Goal: Task Accomplishment & Management: Manage account settings

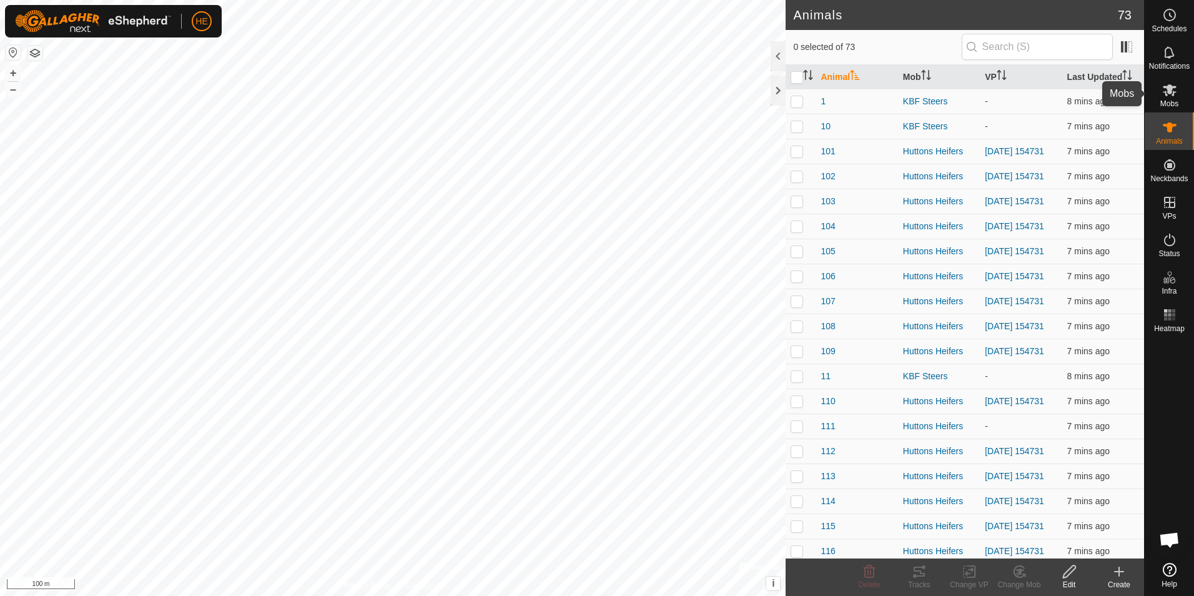
click at [1166, 94] on icon at bounding box center [1170, 90] width 14 height 12
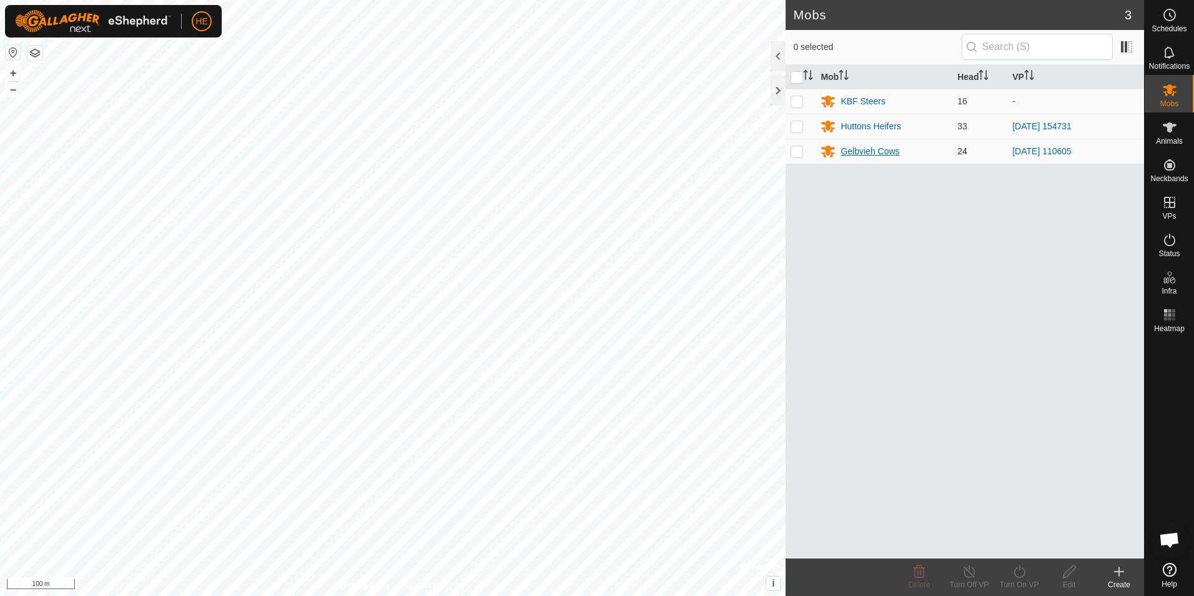
click at [871, 151] on div "Gelbvieh Cows" at bounding box center [870, 151] width 59 height 13
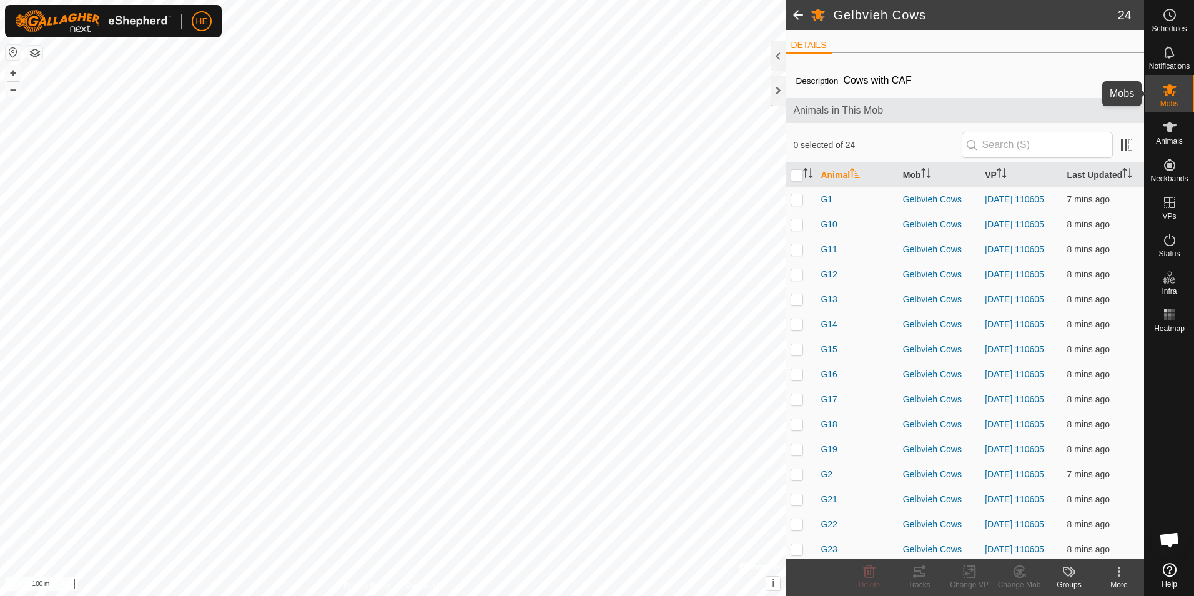
click at [1170, 89] on icon at bounding box center [1170, 90] width 14 height 12
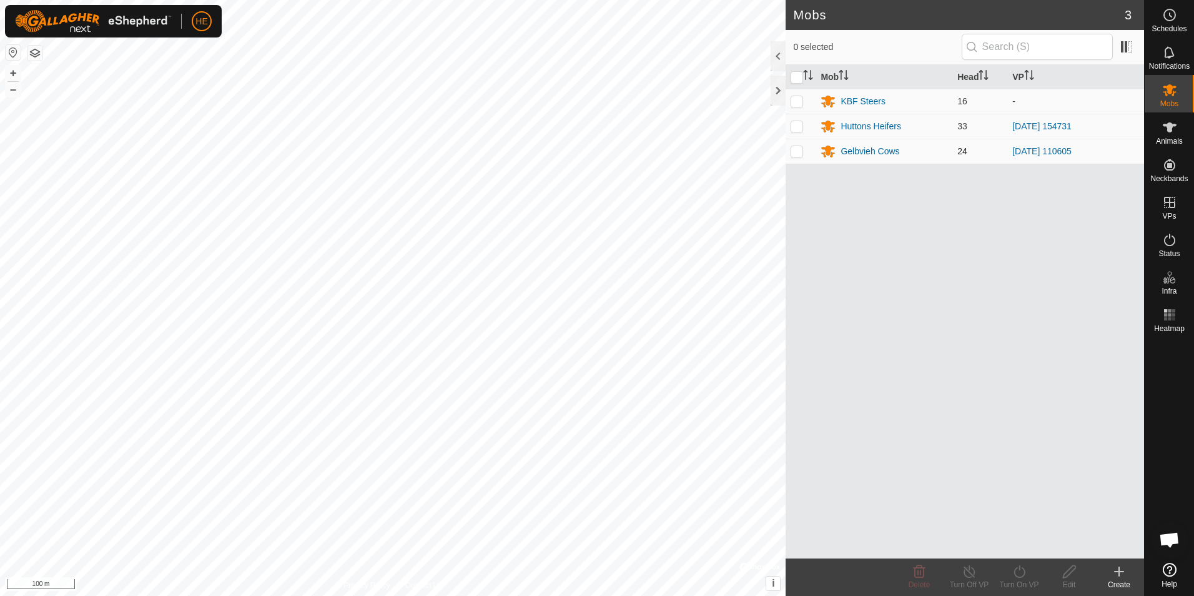
click at [798, 151] on p-checkbox at bounding box center [797, 151] width 12 height 10
checkbox input "true"
click at [1068, 570] on icon at bounding box center [1069, 571] width 12 height 12
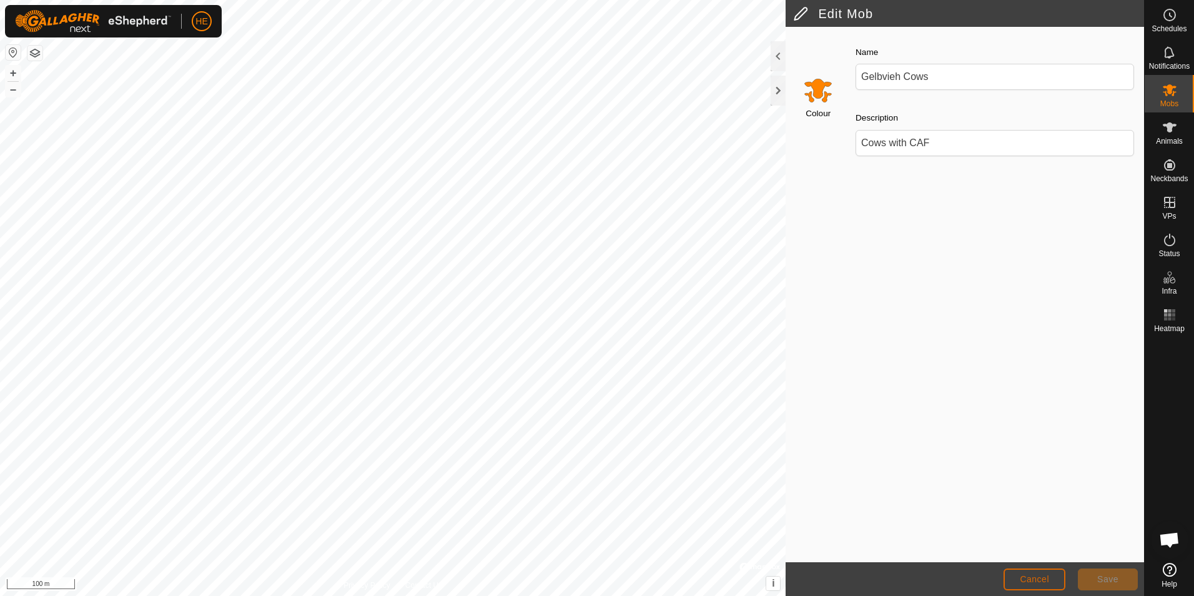
click at [1048, 577] on span "Cancel" at bounding box center [1034, 579] width 29 height 10
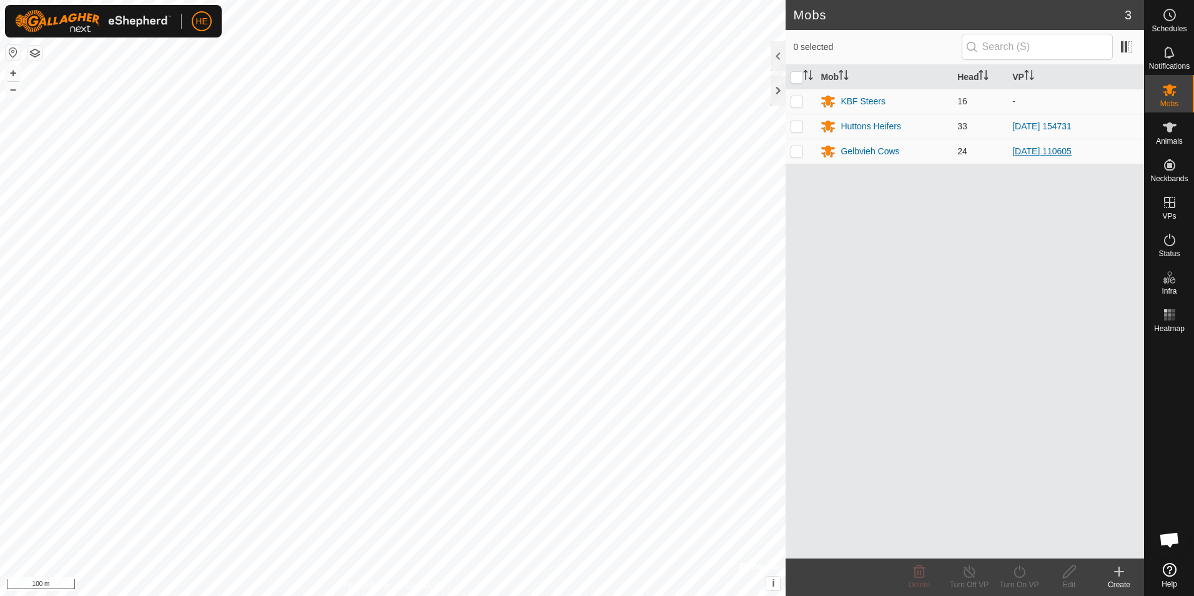
click at [1058, 150] on link "[DATE] 110605" at bounding box center [1041, 151] width 59 height 10
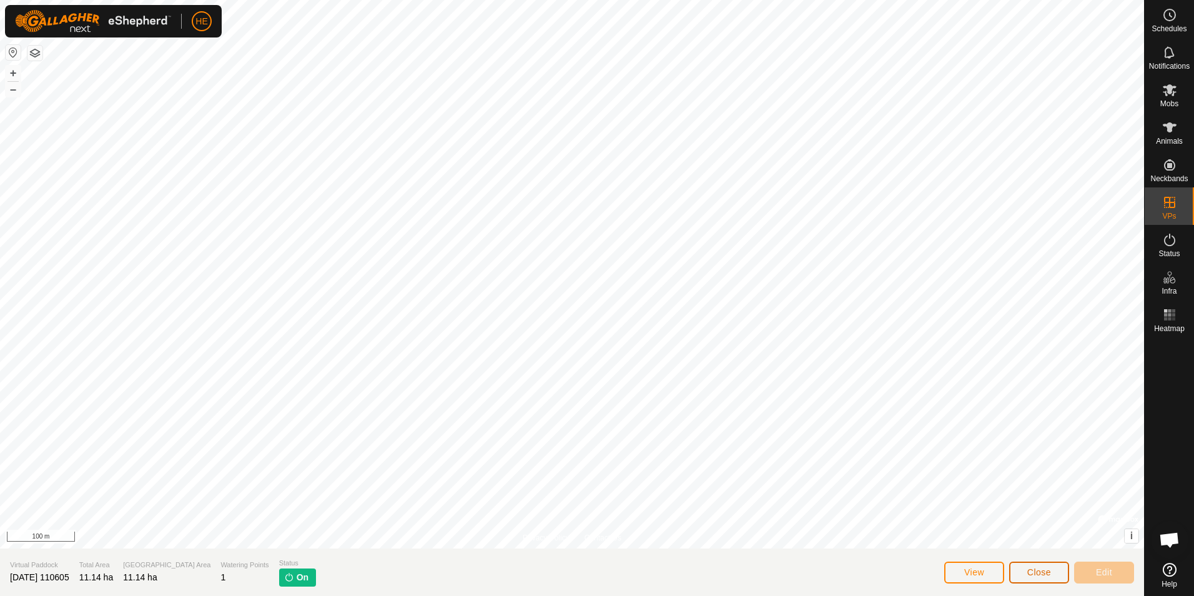
click at [1035, 569] on span "Close" at bounding box center [1039, 572] width 24 height 10
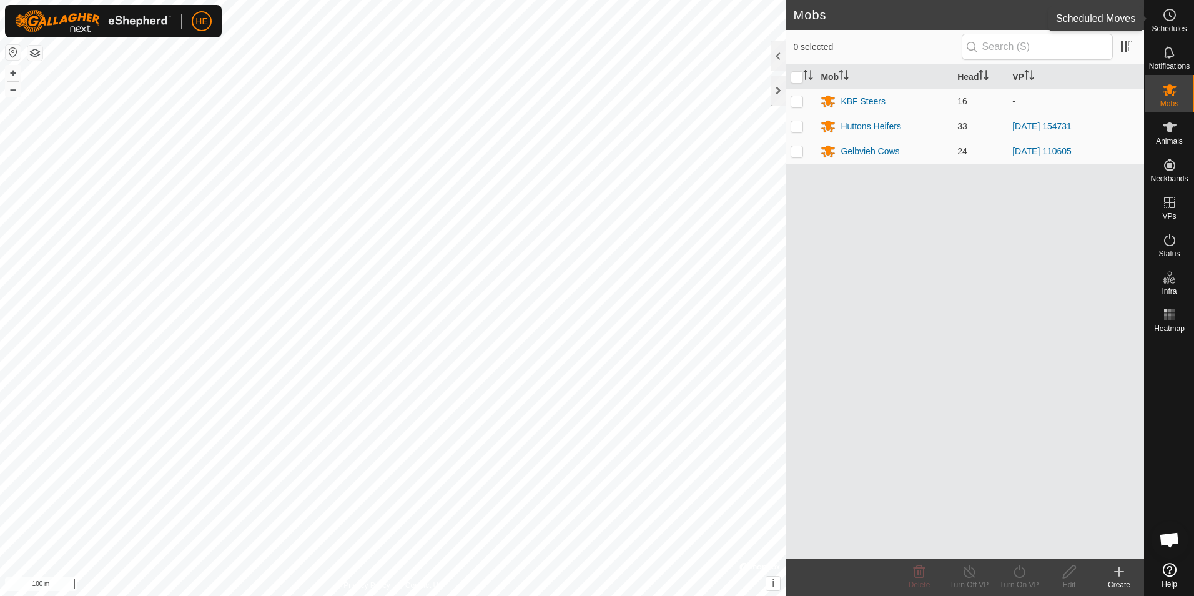
click at [1168, 14] on icon at bounding box center [1169, 14] width 15 height 15
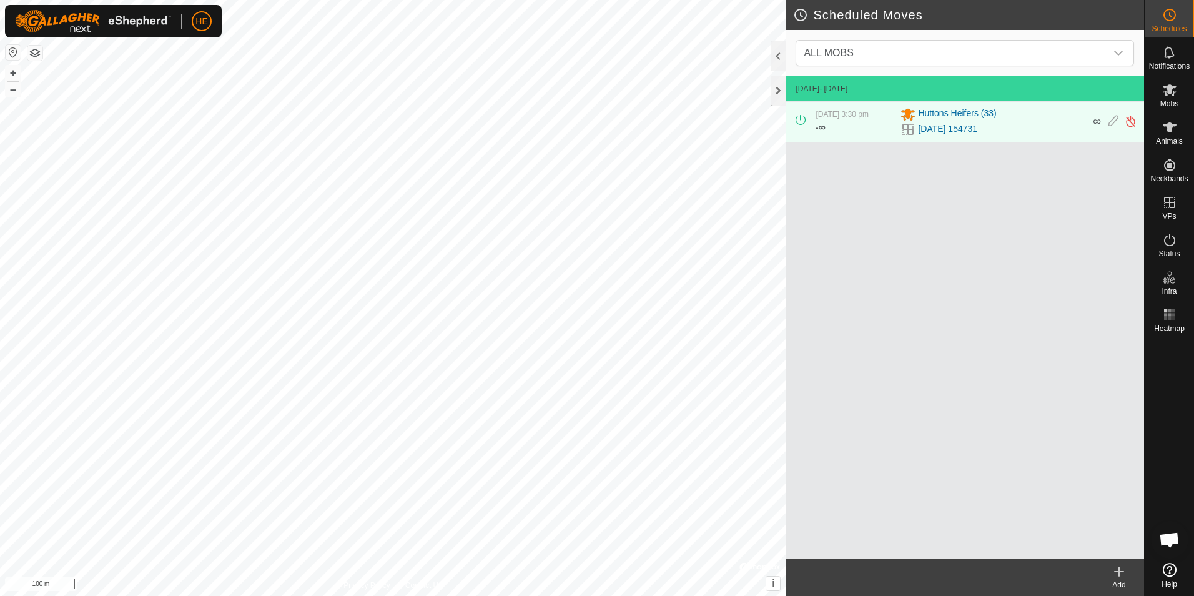
click at [1119, 570] on icon at bounding box center [1119, 571] width 15 height 15
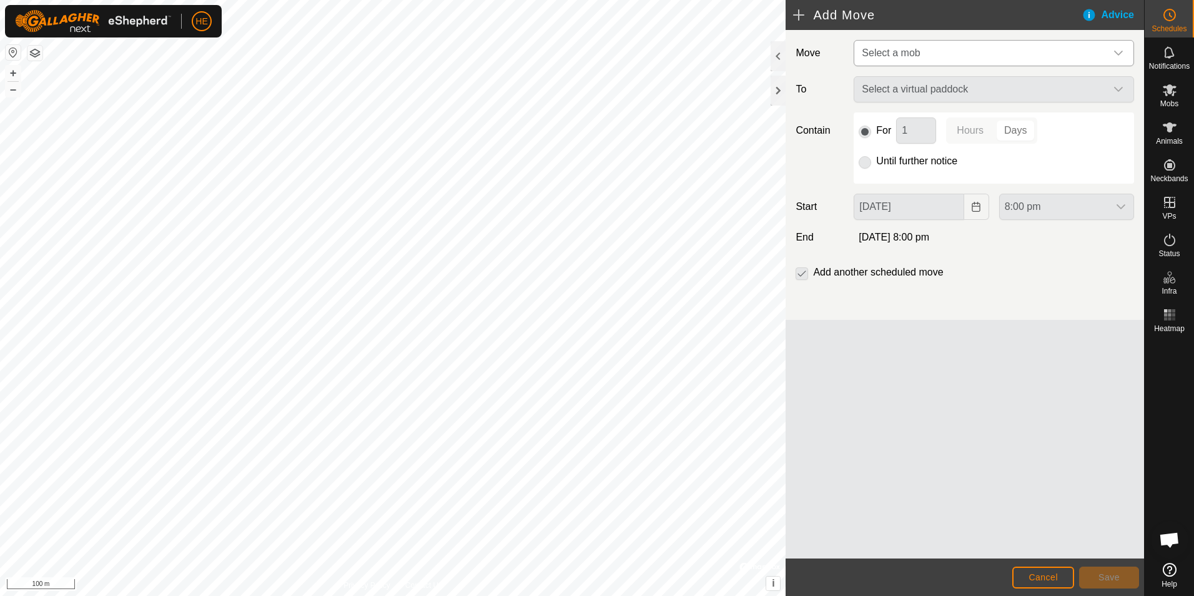
click at [1119, 51] on icon "dropdown trigger" at bounding box center [1119, 53] width 10 height 10
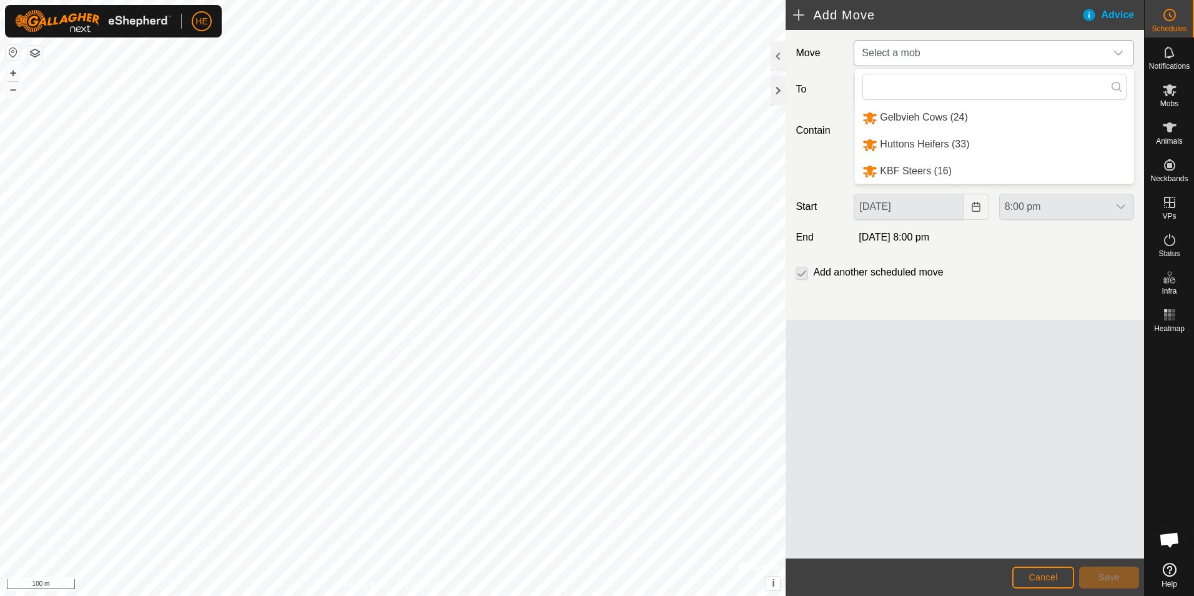
click at [893, 116] on li "Gelbvieh Cows (24)" at bounding box center [994, 118] width 279 height 26
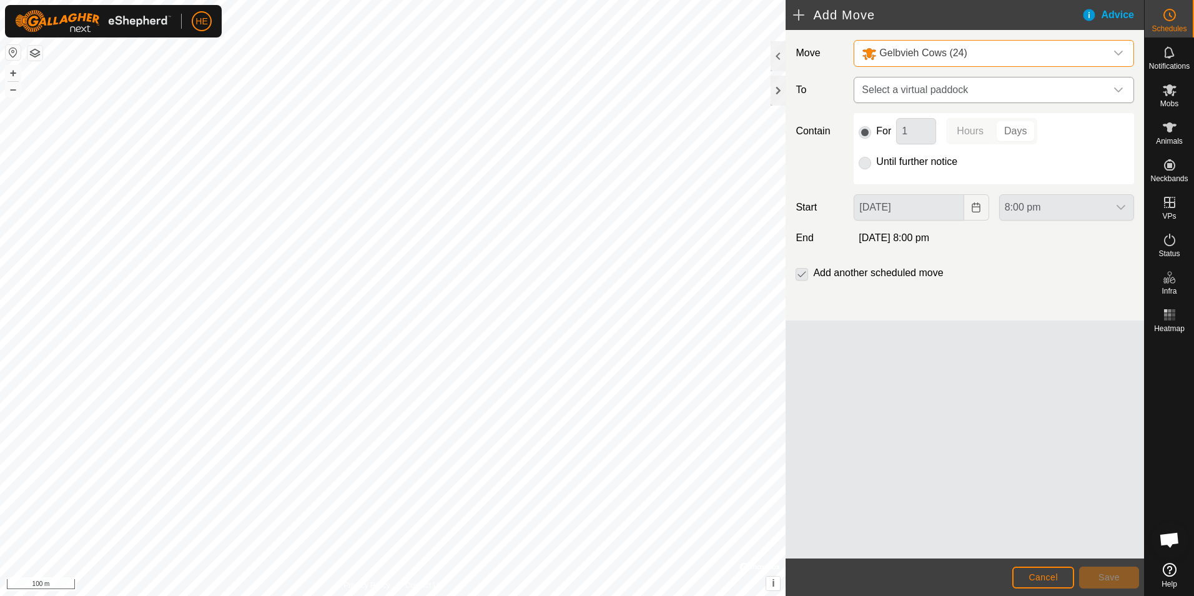
click at [1119, 87] on icon "dropdown trigger" at bounding box center [1119, 90] width 10 height 10
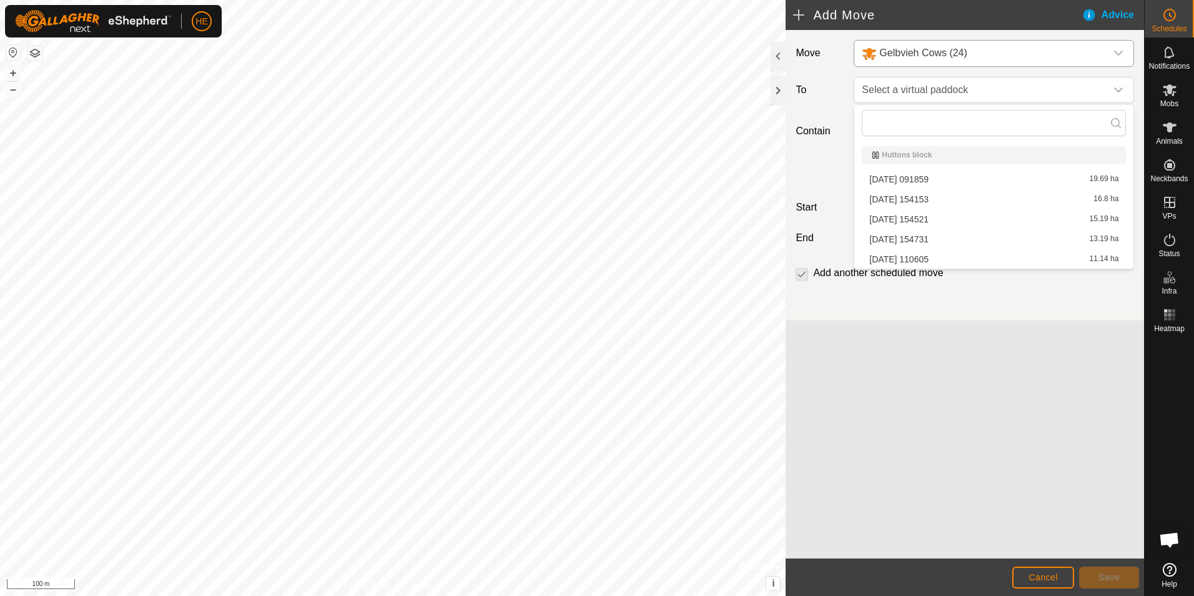
click at [937, 175] on li "[DATE] 091859 19.69 ha" at bounding box center [994, 179] width 264 height 19
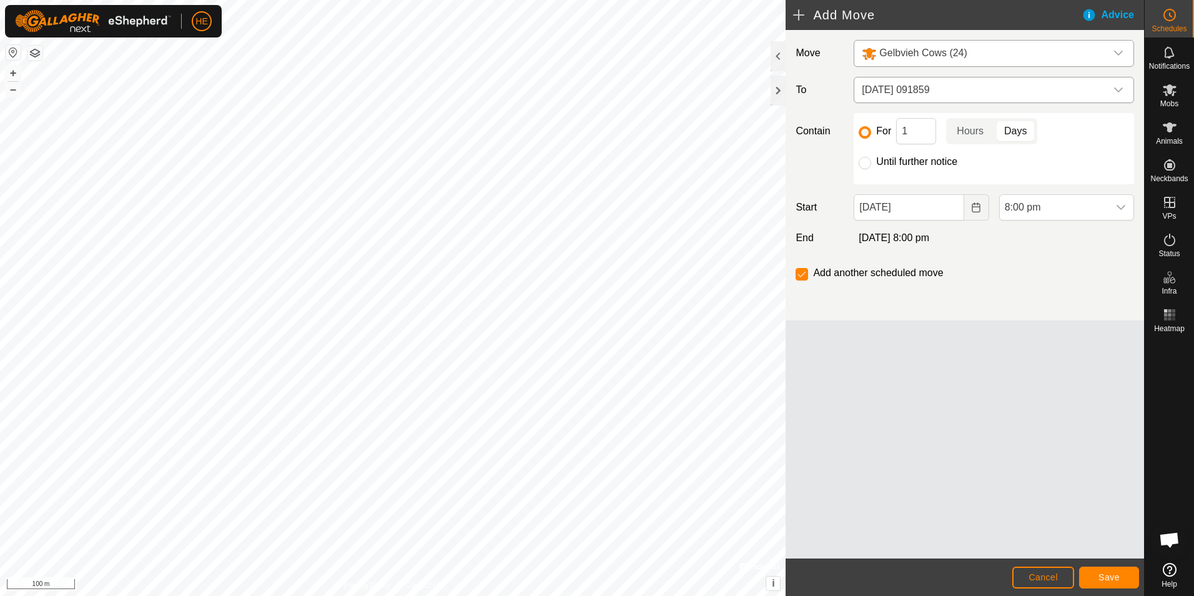
click at [1117, 88] on icon "dropdown trigger" at bounding box center [1119, 90] width 10 height 10
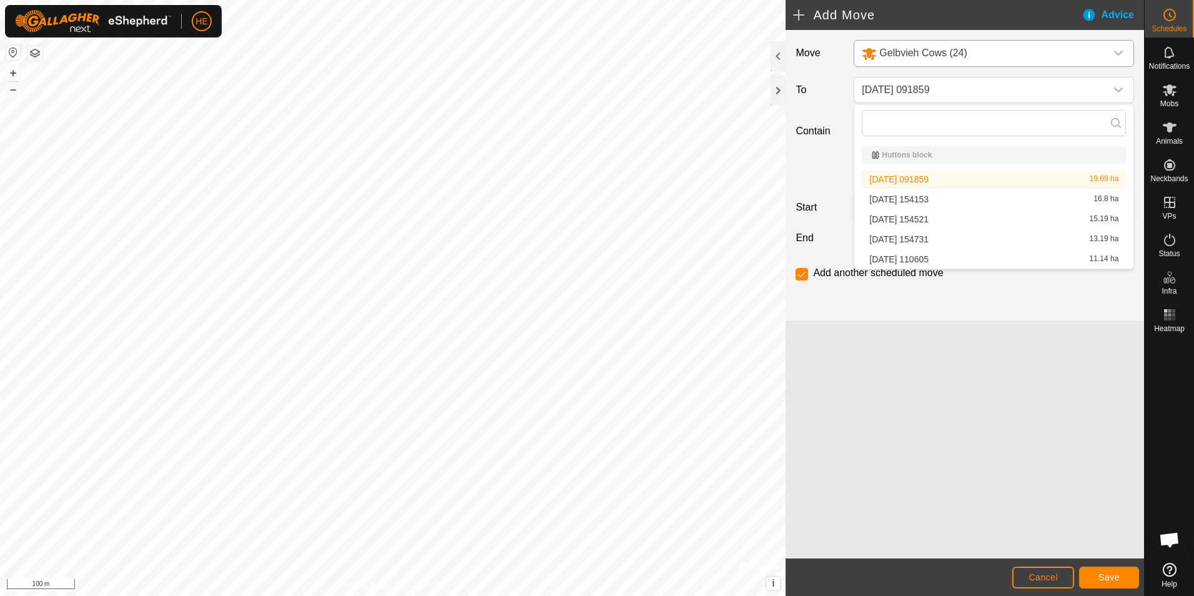
click at [968, 180] on li "[DATE] 091859 19.69 ha" at bounding box center [994, 179] width 264 height 19
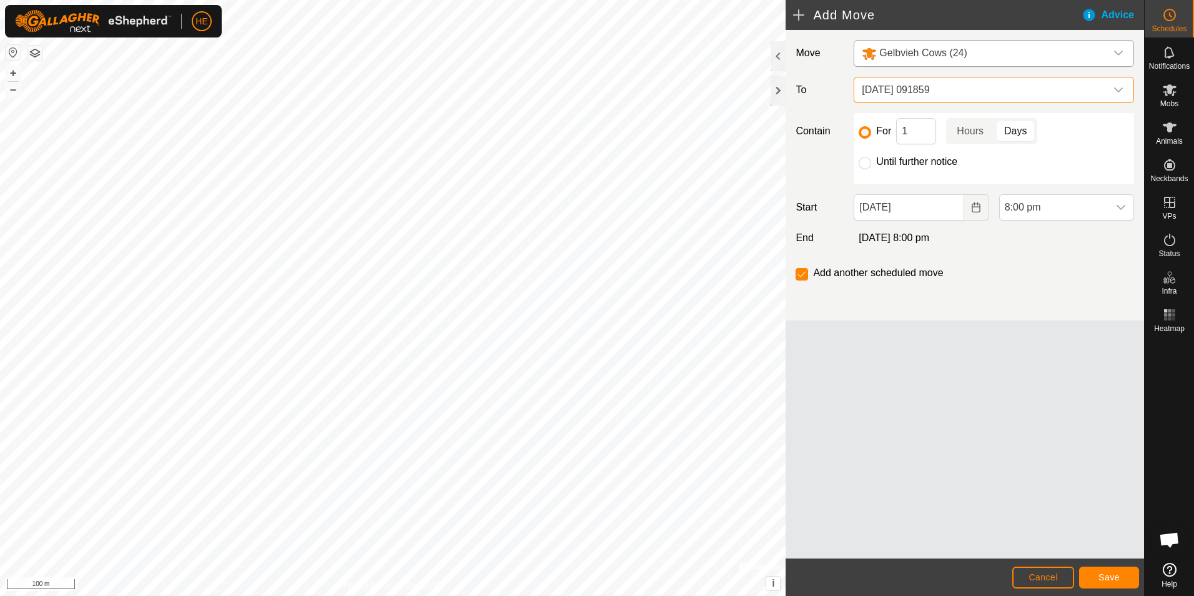
click at [948, 91] on span "[DATE] 091859" at bounding box center [981, 89] width 249 height 25
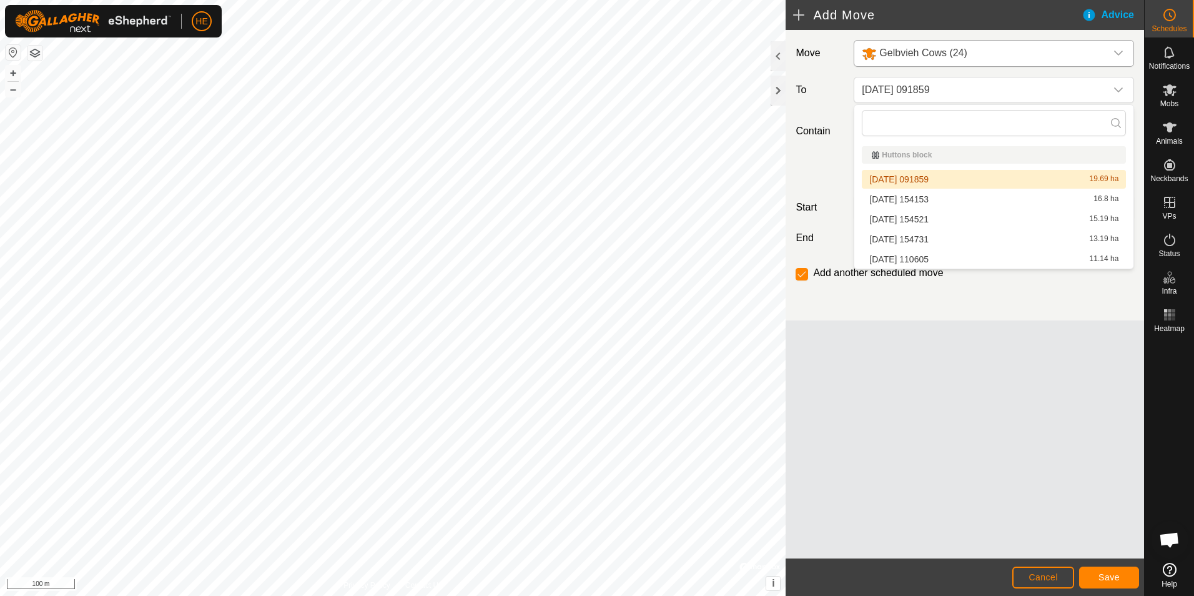
click at [958, 179] on li "[DATE] 091859 19.69 ha" at bounding box center [994, 179] width 264 height 19
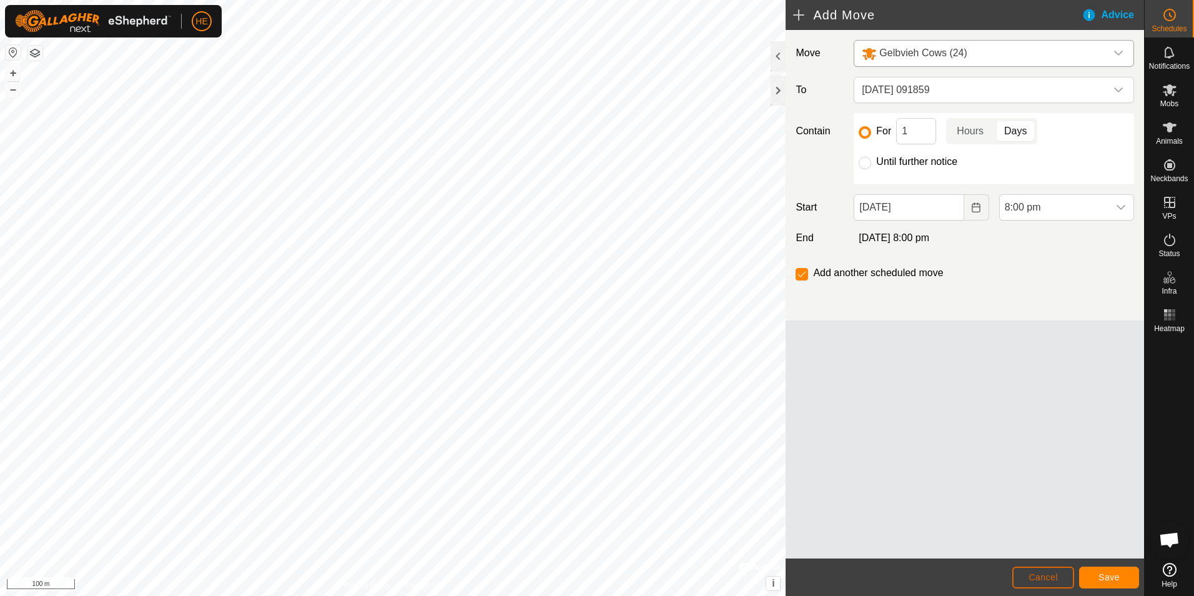
click at [1046, 574] on span "Cancel" at bounding box center [1043, 577] width 29 height 10
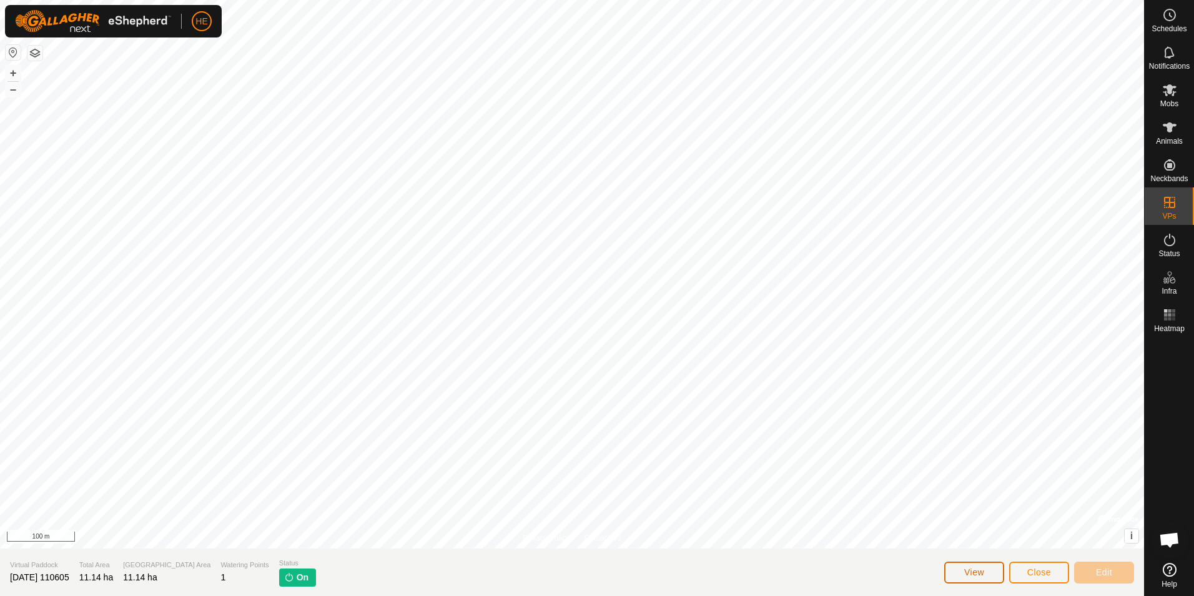
click at [973, 573] on span "View" at bounding box center [974, 572] width 20 height 10
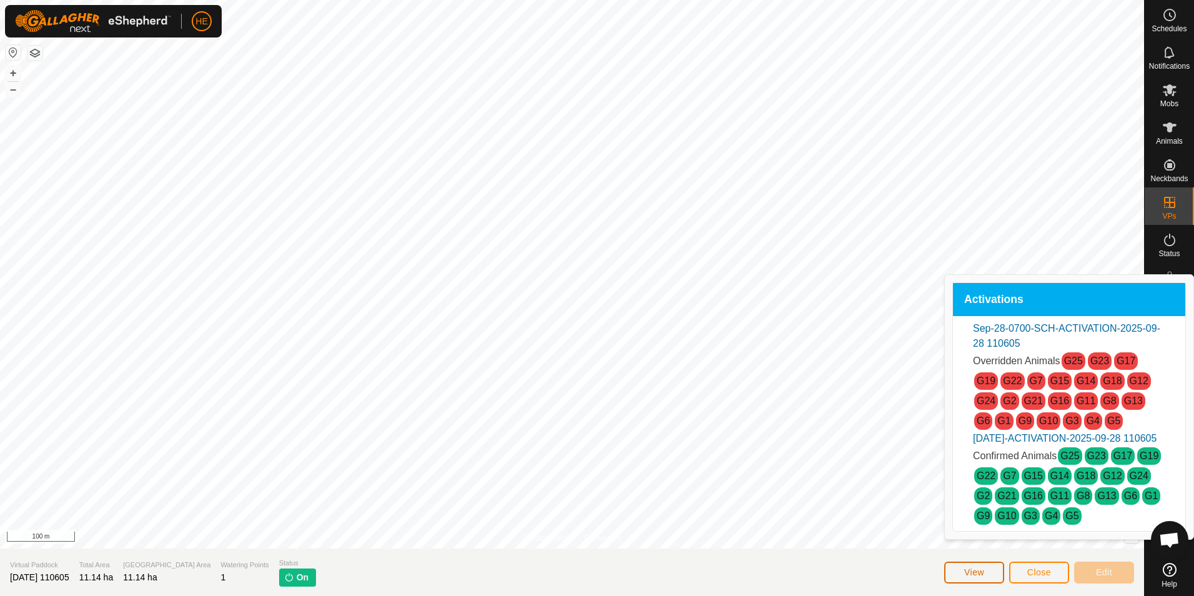
click at [973, 573] on span "View" at bounding box center [974, 572] width 20 height 10
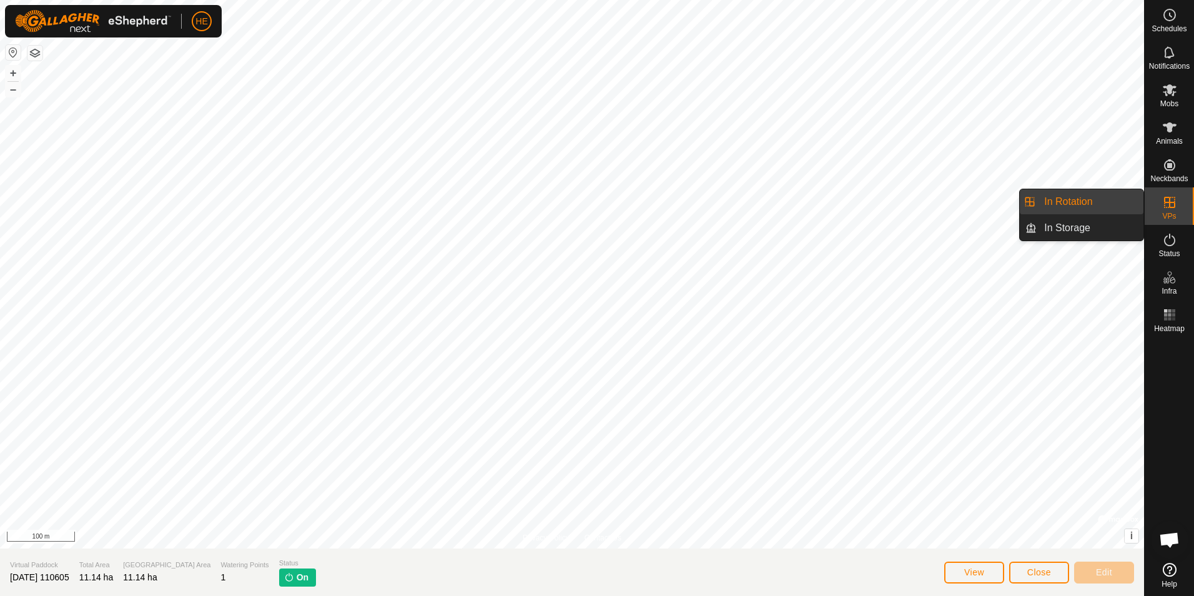
click at [1107, 201] on link "In Rotation" at bounding box center [1090, 201] width 107 height 25
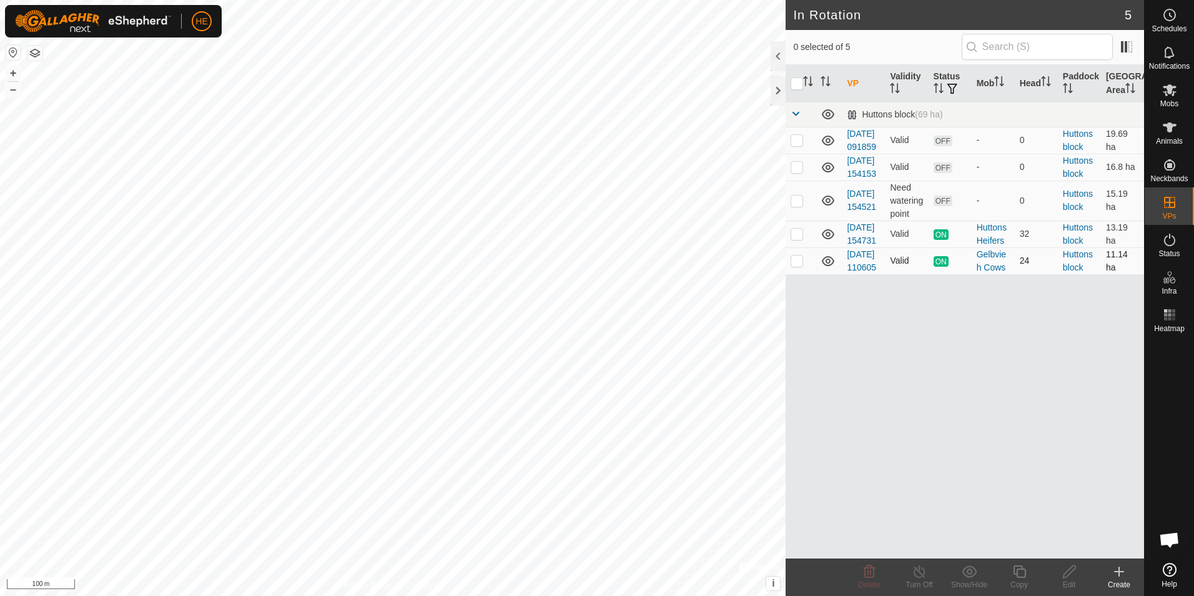
click at [798, 265] on p-checkbox at bounding box center [797, 260] width 12 height 10
checkbox input "true"
click at [1119, 569] on icon at bounding box center [1119, 571] width 15 height 15
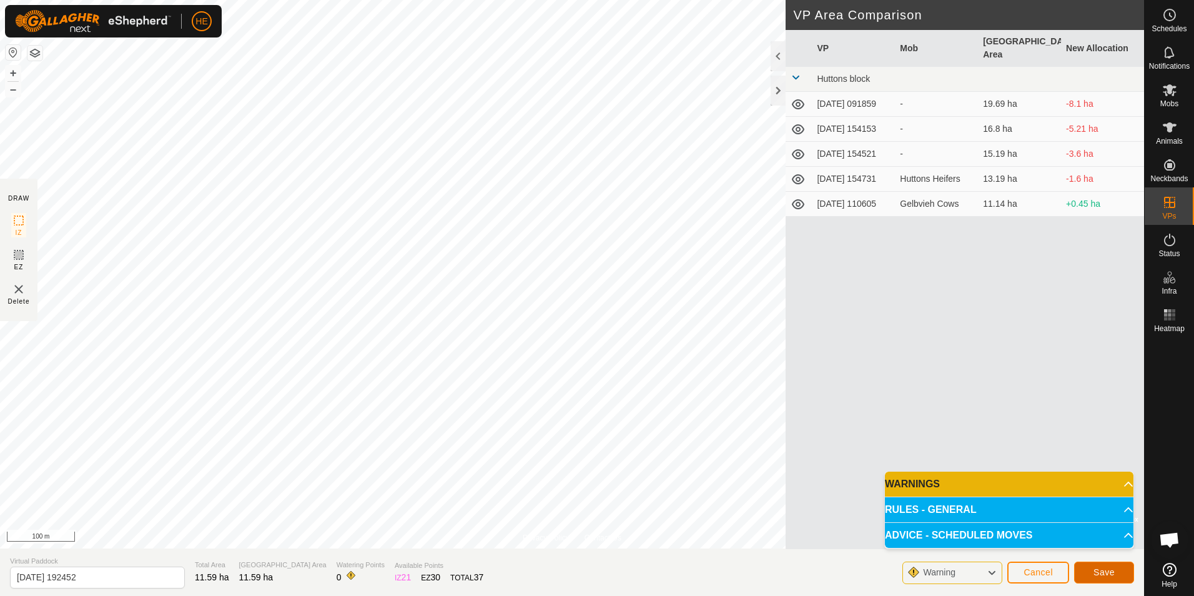
click at [1099, 570] on span "Save" at bounding box center [1104, 572] width 21 height 10
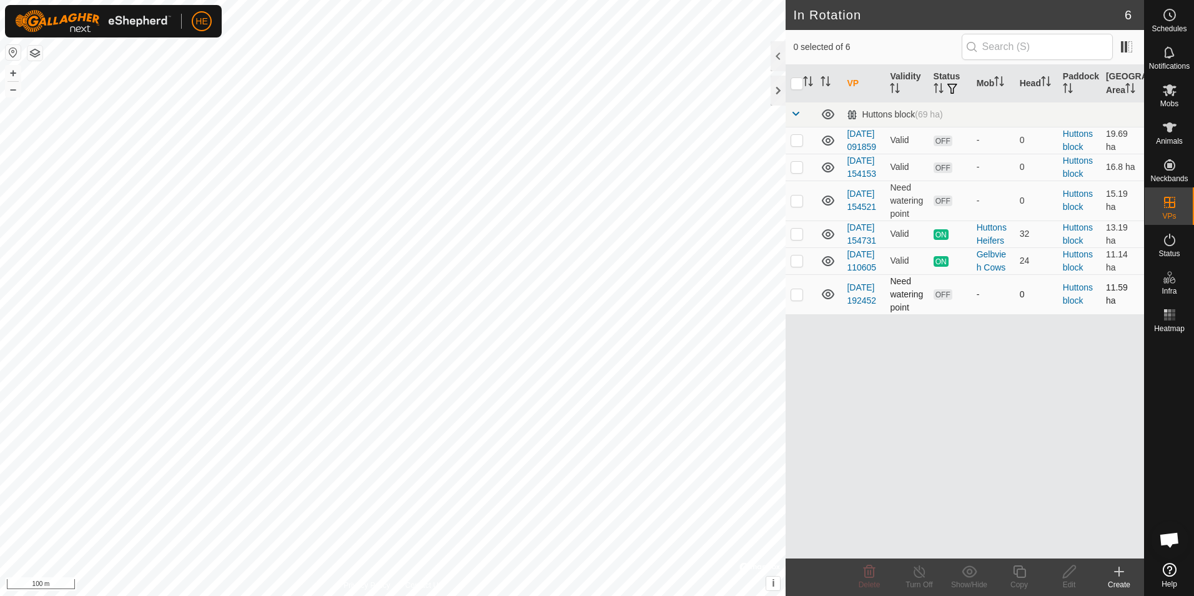
click at [827, 302] on icon at bounding box center [828, 294] width 15 height 15
click at [797, 299] on p-checkbox at bounding box center [797, 294] width 12 height 10
click at [798, 299] on p-checkbox at bounding box center [797, 294] width 12 height 10
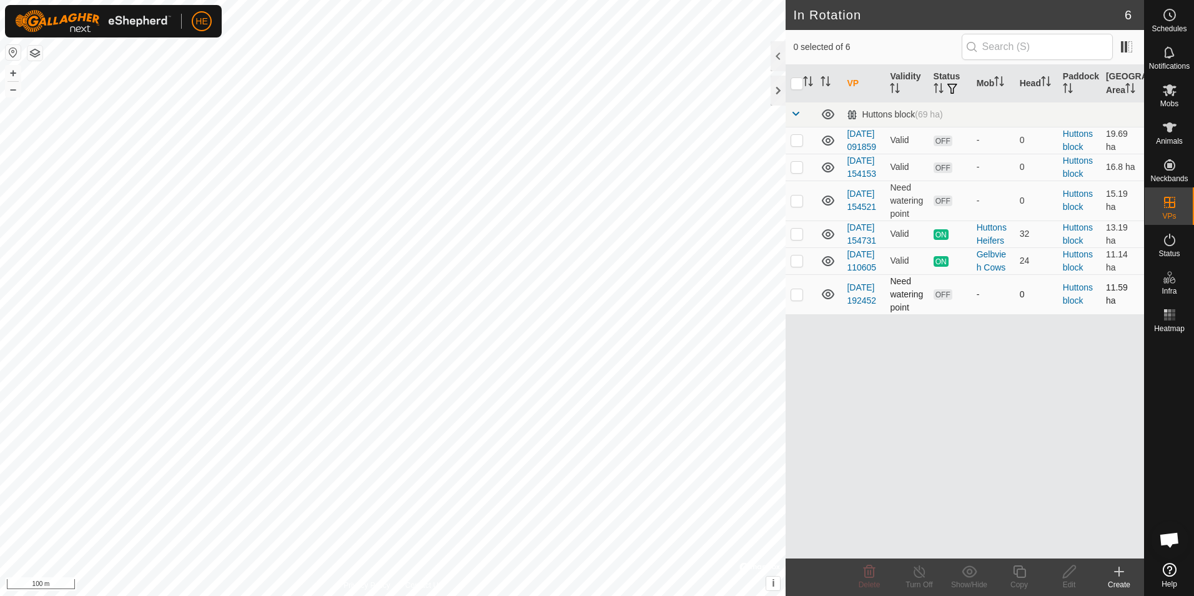
checkbox input "true"
click at [1071, 573] on icon at bounding box center [1069, 571] width 12 height 12
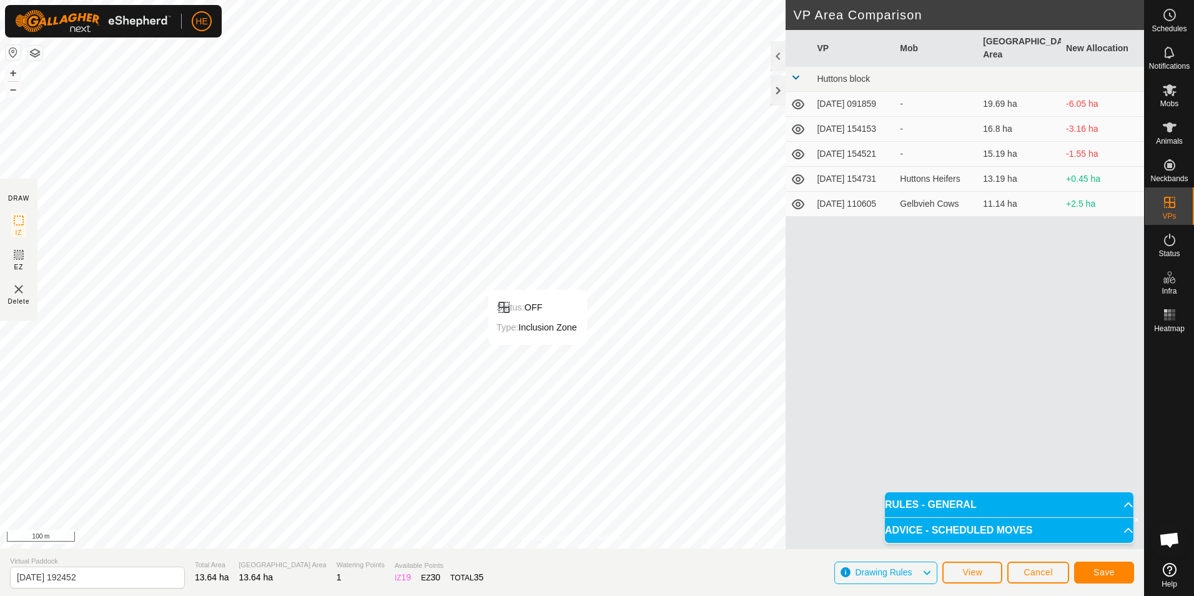
click at [1115, 571] on button "Save" at bounding box center [1104, 572] width 60 height 22
click p-checkbox
checkbox input "true"
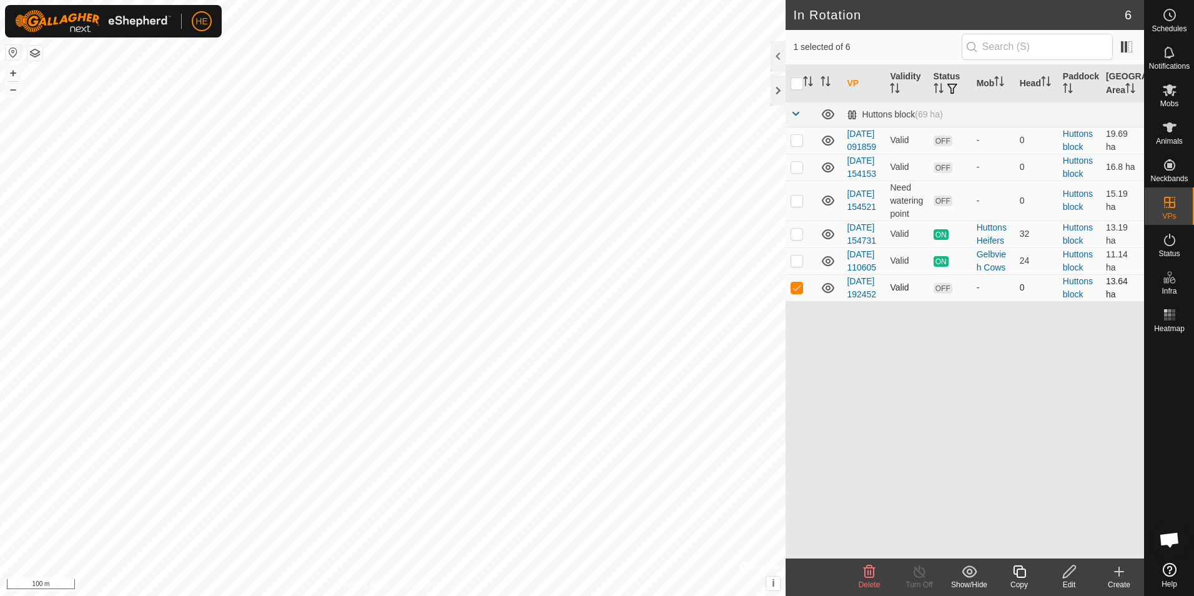
click at [799, 292] on p-checkbox at bounding box center [797, 287] width 12 height 10
checkbox input "false"
click at [798, 265] on p-checkbox at bounding box center [797, 260] width 12 height 10
click at [799, 265] on p-checkbox at bounding box center [797, 260] width 12 height 10
checkbox input "false"
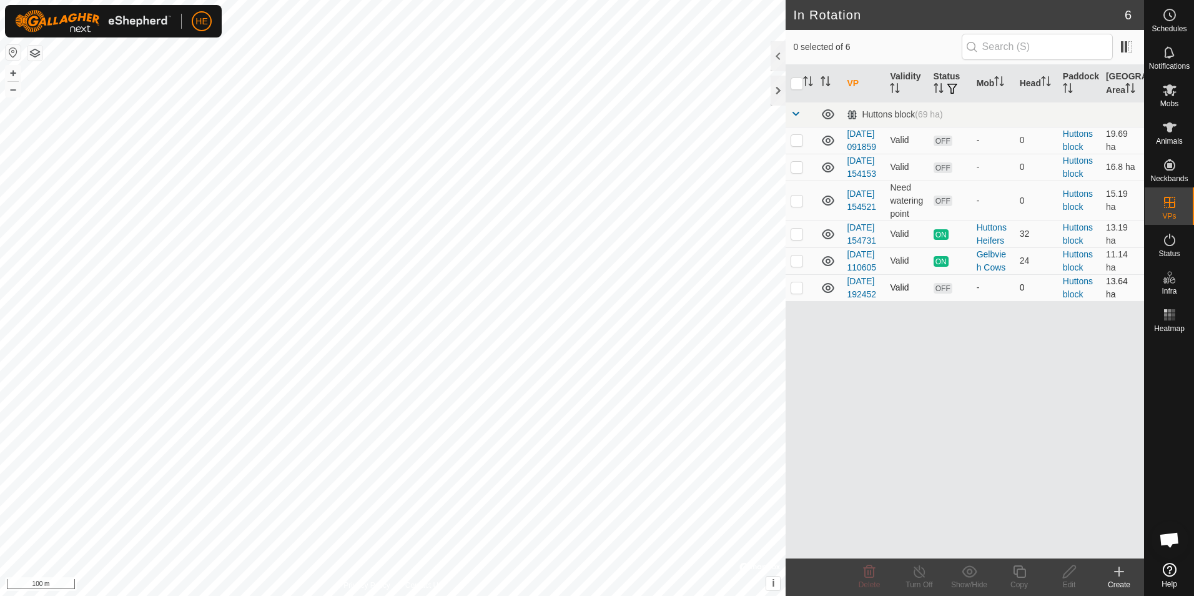
click at [799, 292] on p-checkbox at bounding box center [797, 287] width 12 height 10
checkbox input "false"
click at [862, 299] on link "[DATE] 192452" at bounding box center [861, 287] width 29 height 23
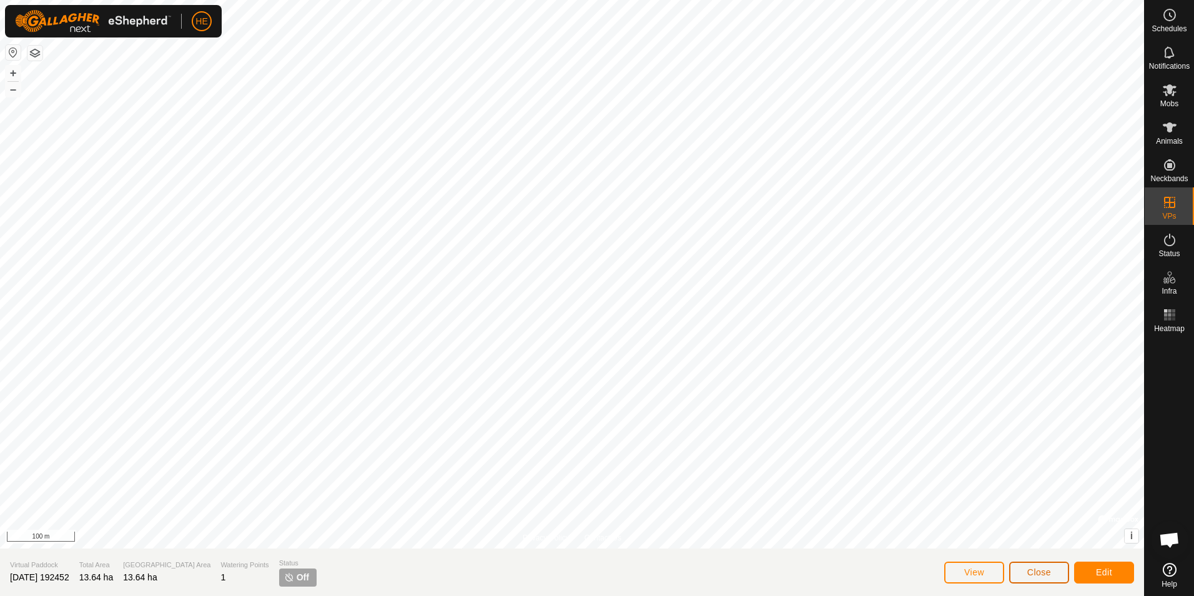
click at [1037, 570] on span "Close" at bounding box center [1039, 572] width 24 height 10
click at [1169, 92] on icon at bounding box center [1170, 90] width 14 height 12
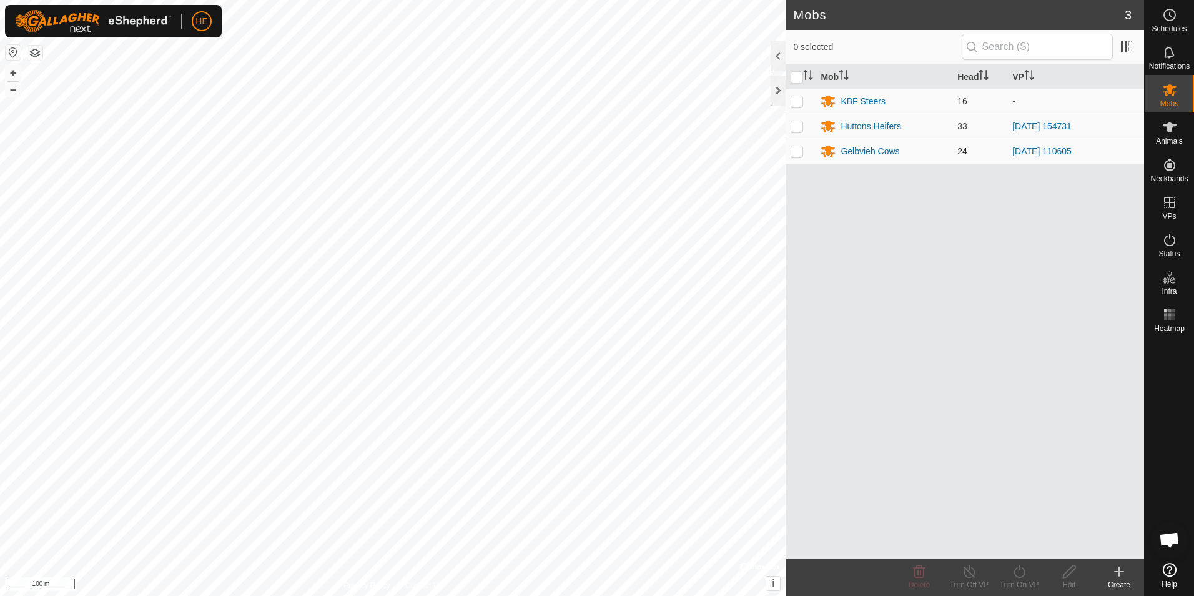
click at [799, 151] on p-checkbox at bounding box center [797, 151] width 12 height 10
checkbox input "true"
click at [851, 151] on div "Gelbvieh Cows" at bounding box center [870, 151] width 59 height 13
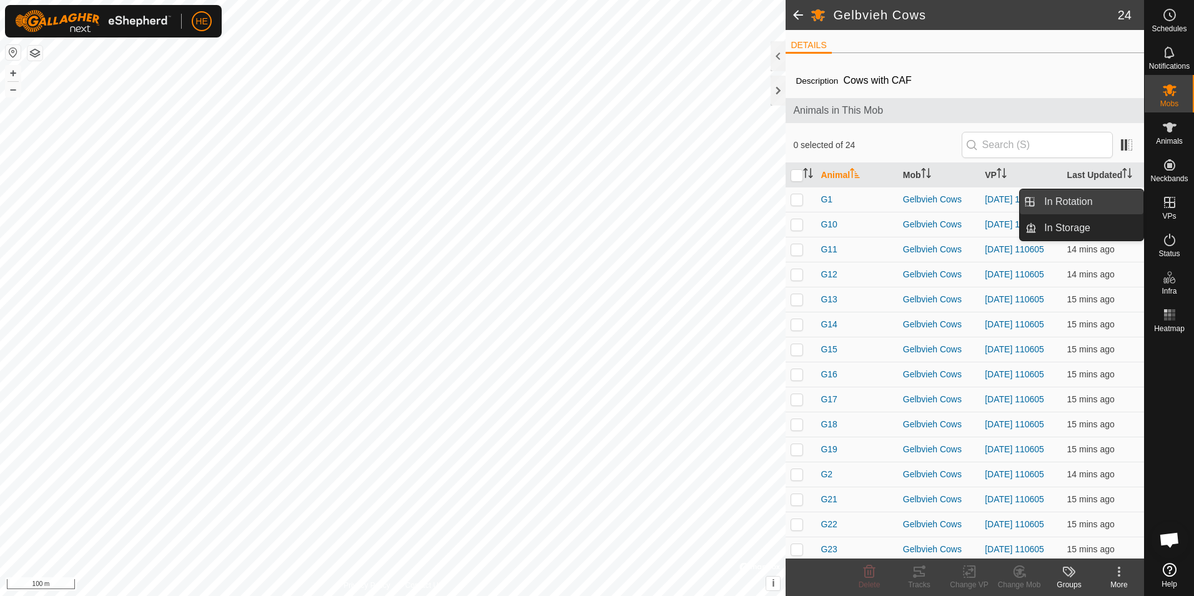
click at [1100, 199] on link "In Rotation" at bounding box center [1090, 201] width 107 height 25
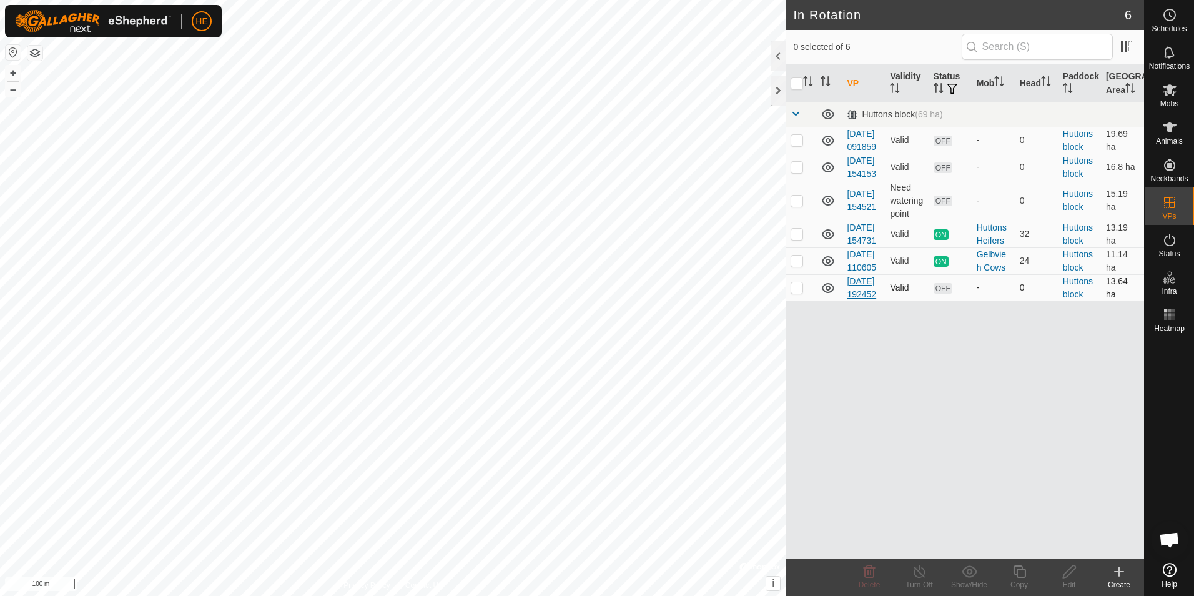
click at [858, 299] on link "[DATE] 192452" at bounding box center [861, 287] width 29 height 23
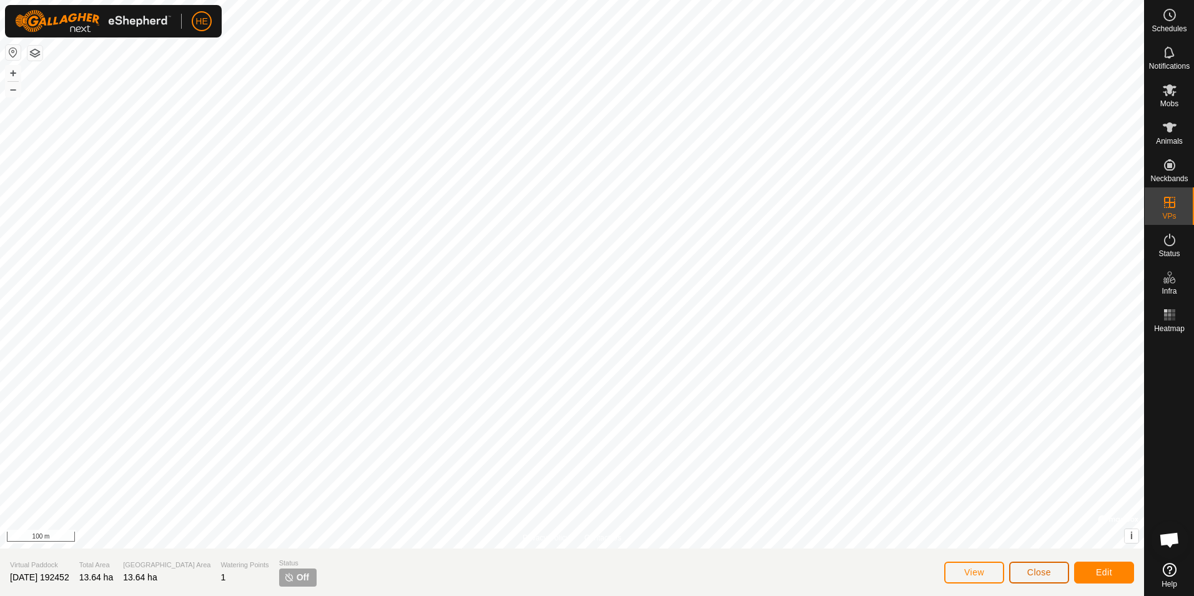
click at [1026, 570] on button "Close" at bounding box center [1039, 572] width 60 height 22
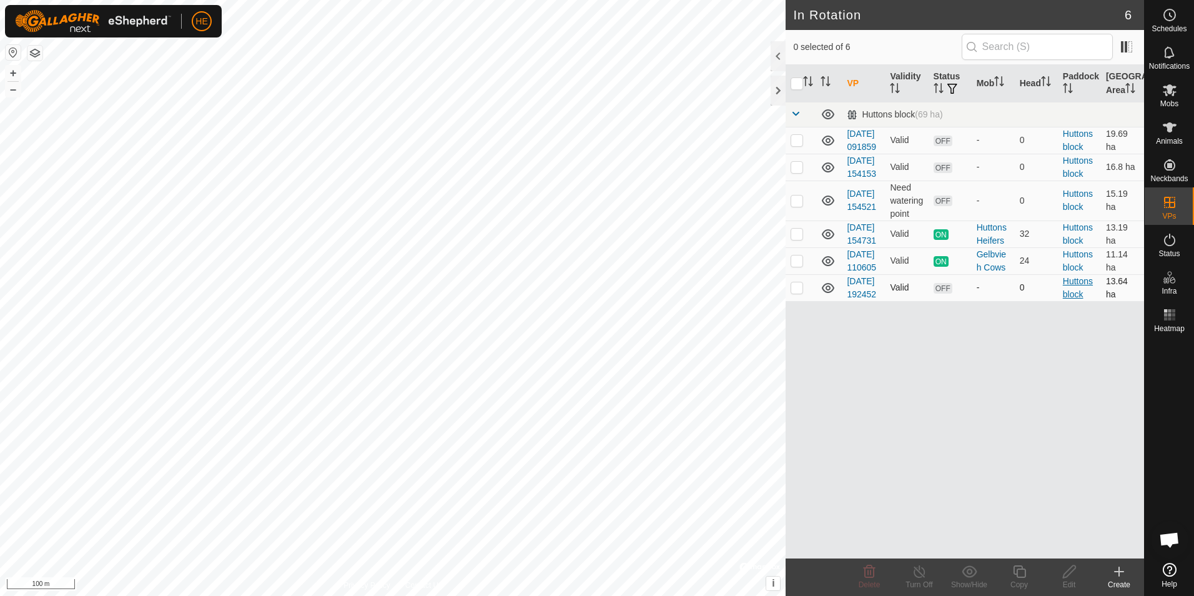
click at [1079, 299] on link "Huttons block" at bounding box center [1078, 287] width 30 height 23
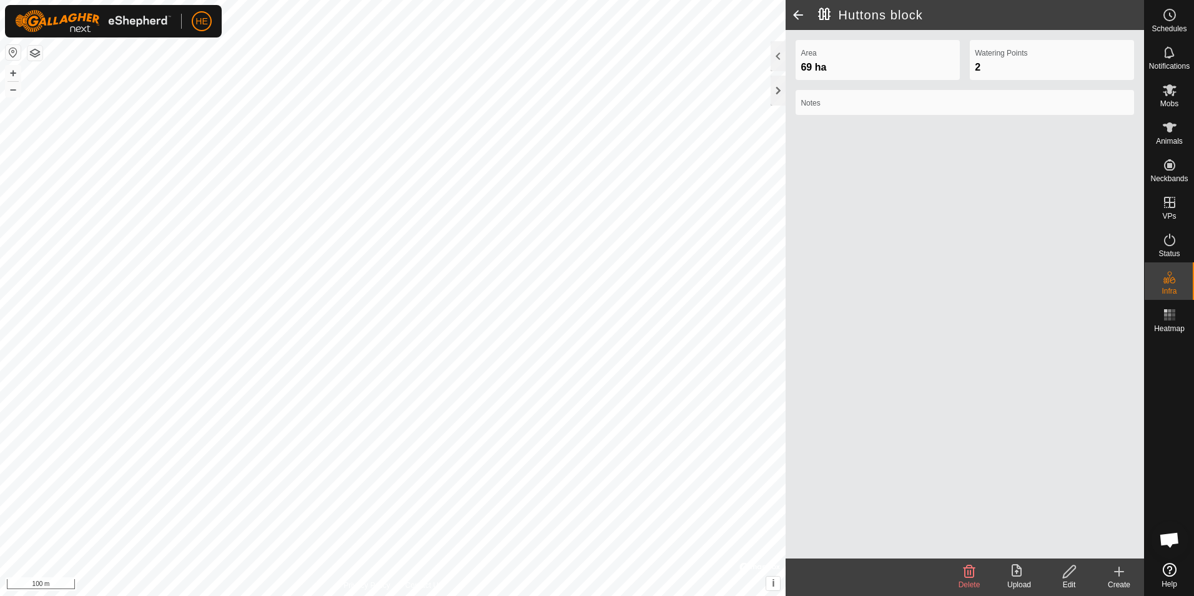
click link "In Rotation"
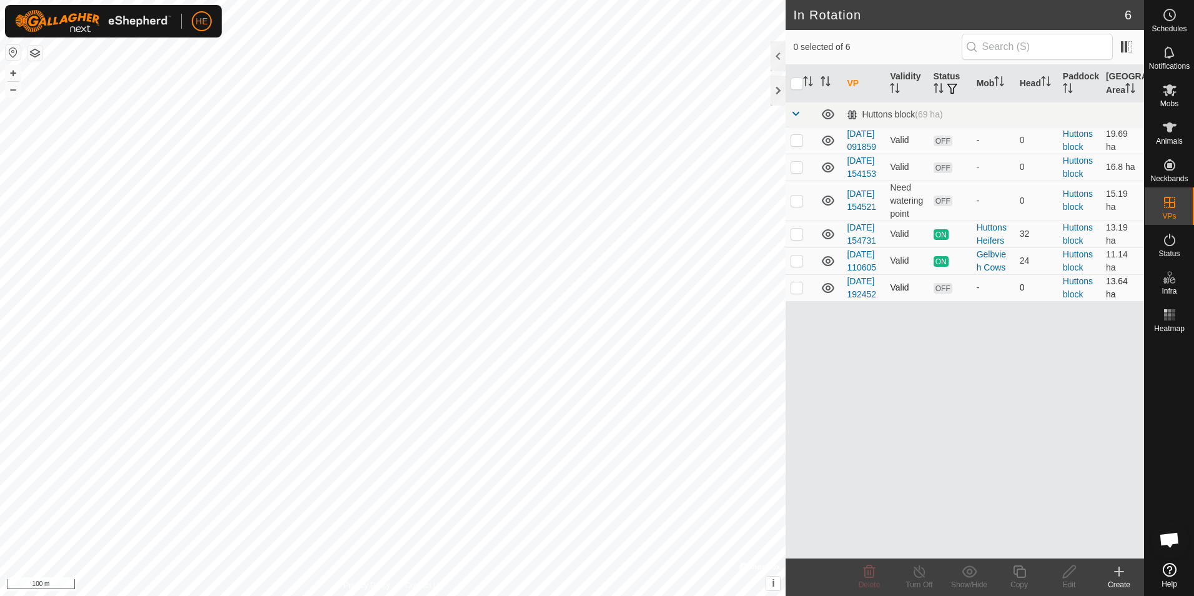
click at [827, 293] on icon at bounding box center [828, 288] width 12 height 10
click at [827, 295] on icon at bounding box center [828, 287] width 15 height 15
click at [799, 292] on p-checkbox at bounding box center [797, 287] width 12 height 10
click at [796, 292] on p-checkbox at bounding box center [797, 287] width 12 height 10
checkbox input "false"
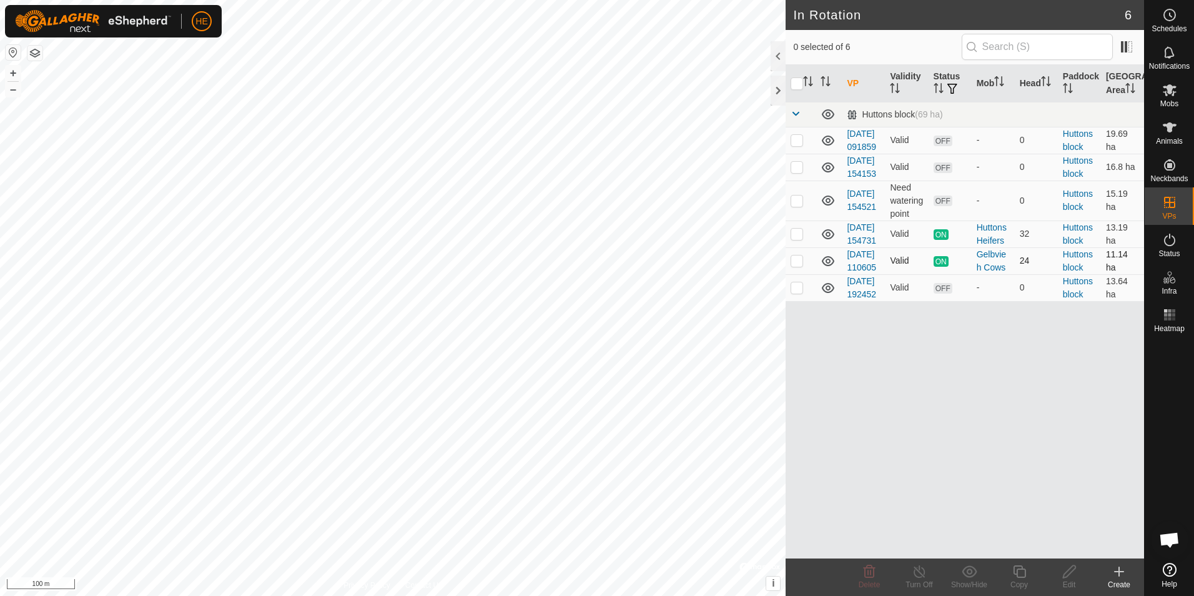
click at [797, 265] on p-checkbox at bounding box center [797, 260] width 12 height 10
checkbox input "false"
click at [796, 205] on p-checkbox at bounding box center [797, 200] width 12 height 10
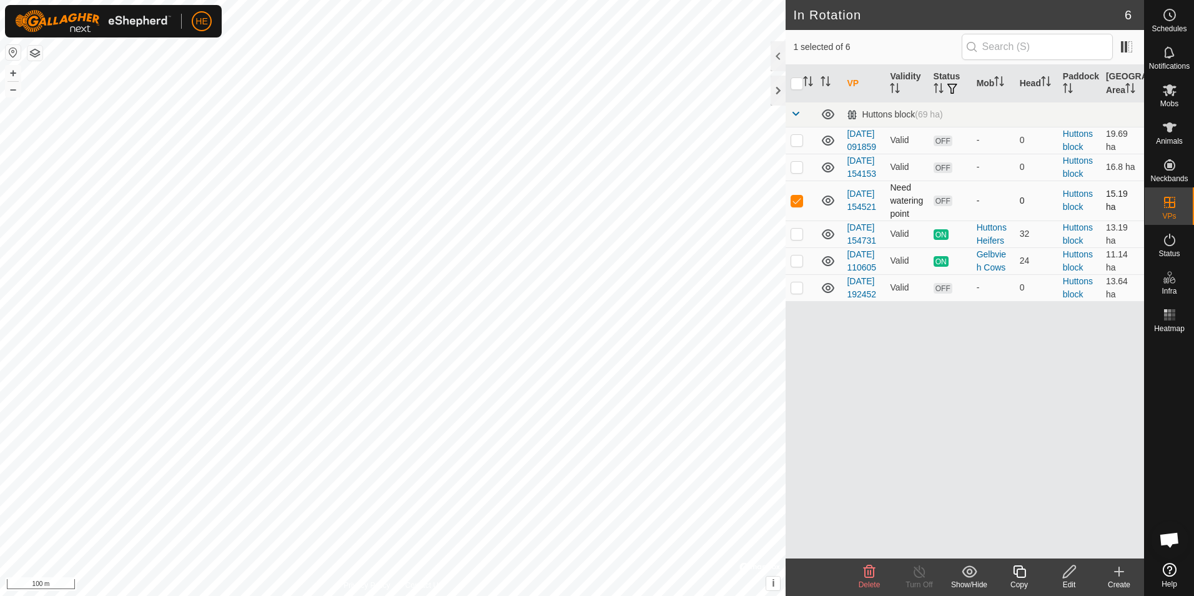
checkbox input "false"
click at [799, 172] on p-checkbox at bounding box center [797, 167] width 12 height 10
checkbox input "false"
click at [798, 145] on p-checkbox at bounding box center [797, 140] width 12 height 10
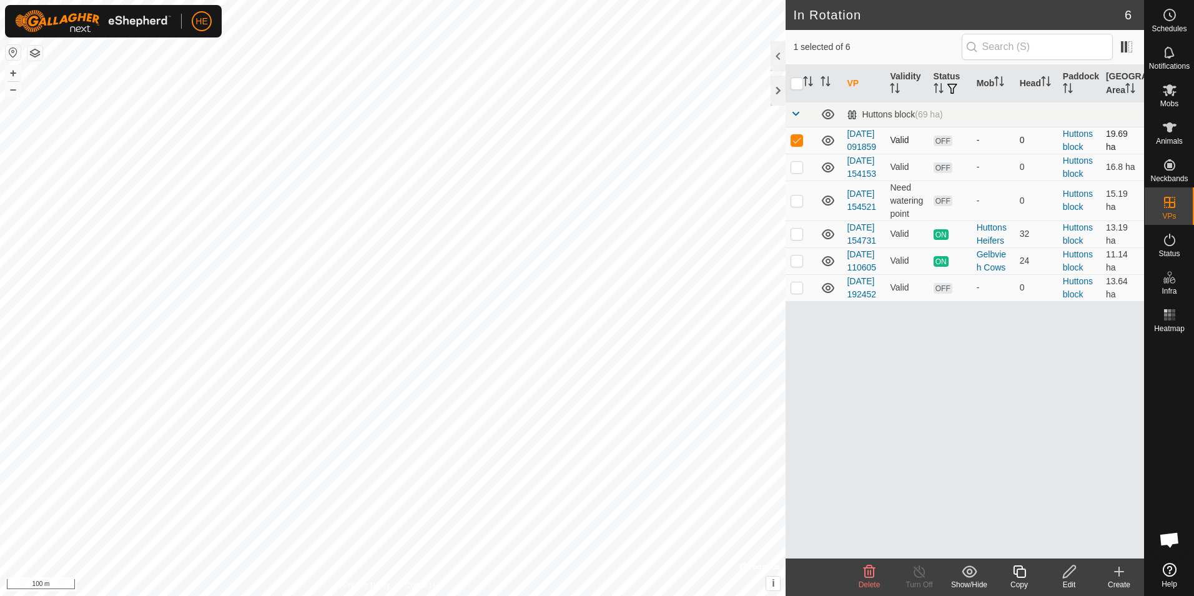
click at [801, 145] on p-checkbox at bounding box center [797, 140] width 12 height 10
checkbox input "false"
click at [860, 272] on link "[DATE] 110605" at bounding box center [861, 260] width 29 height 23
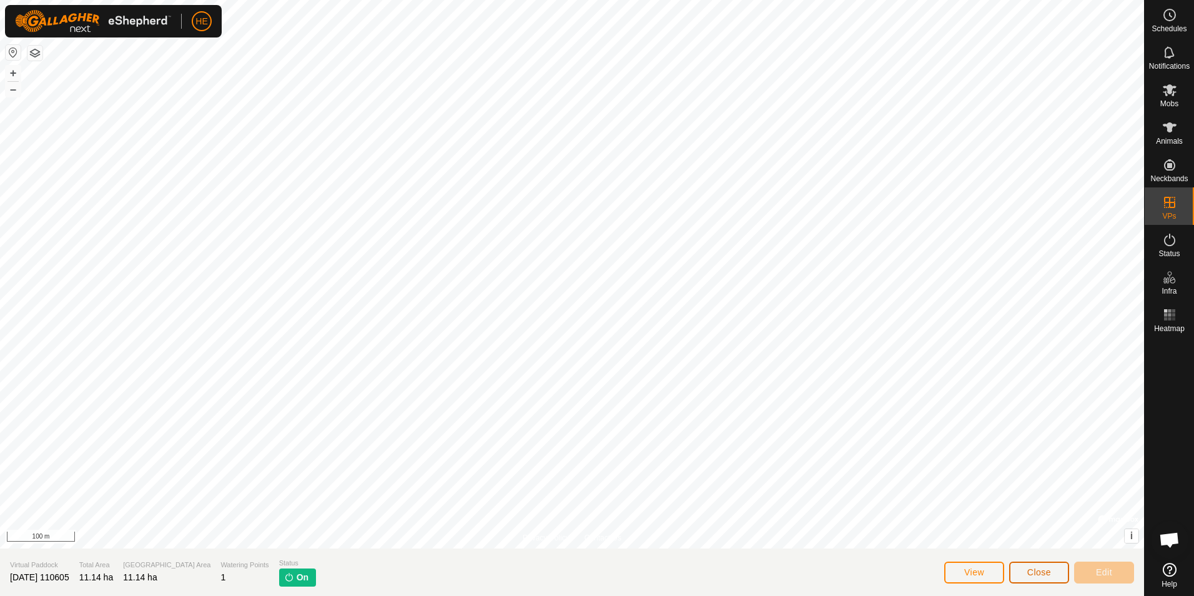
click at [1022, 566] on button "Close" at bounding box center [1039, 572] width 60 height 22
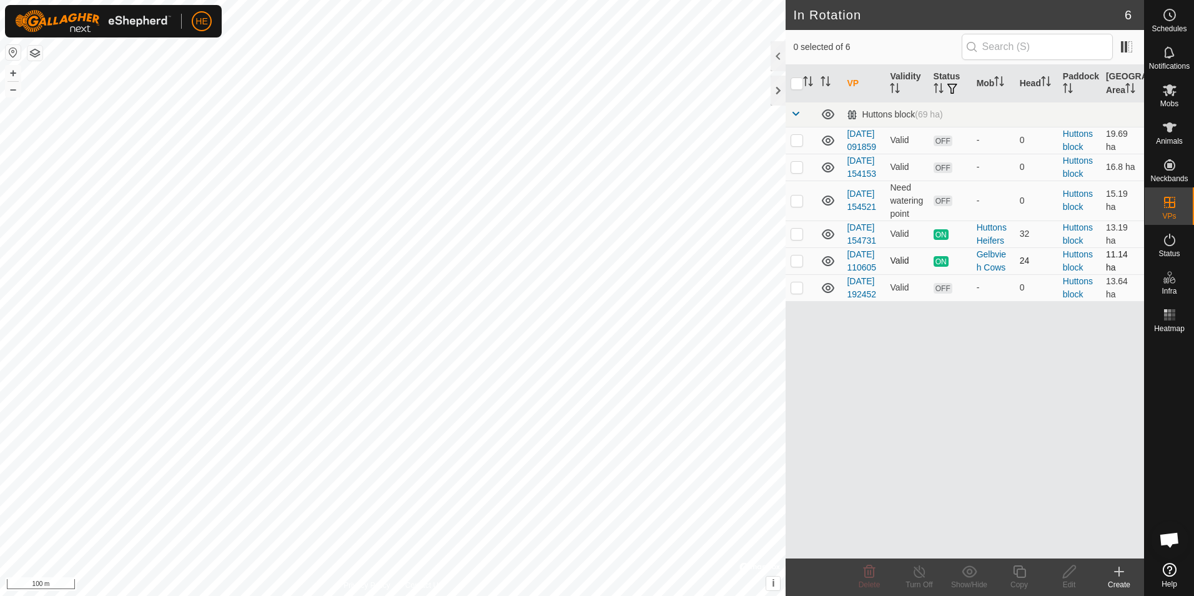
click at [798, 265] on p-checkbox at bounding box center [797, 260] width 12 height 10
checkbox input "false"
click at [827, 266] on icon at bounding box center [828, 261] width 12 height 10
click at [827, 269] on icon at bounding box center [828, 261] width 15 height 15
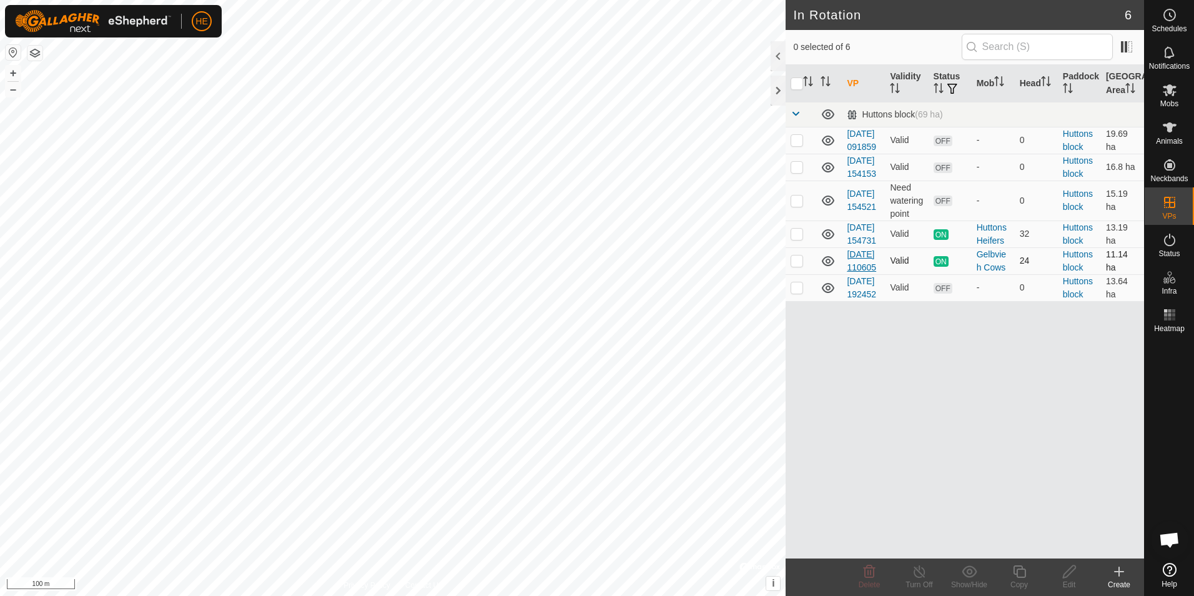
click at [859, 272] on link "[DATE] 110605" at bounding box center [861, 260] width 29 height 23
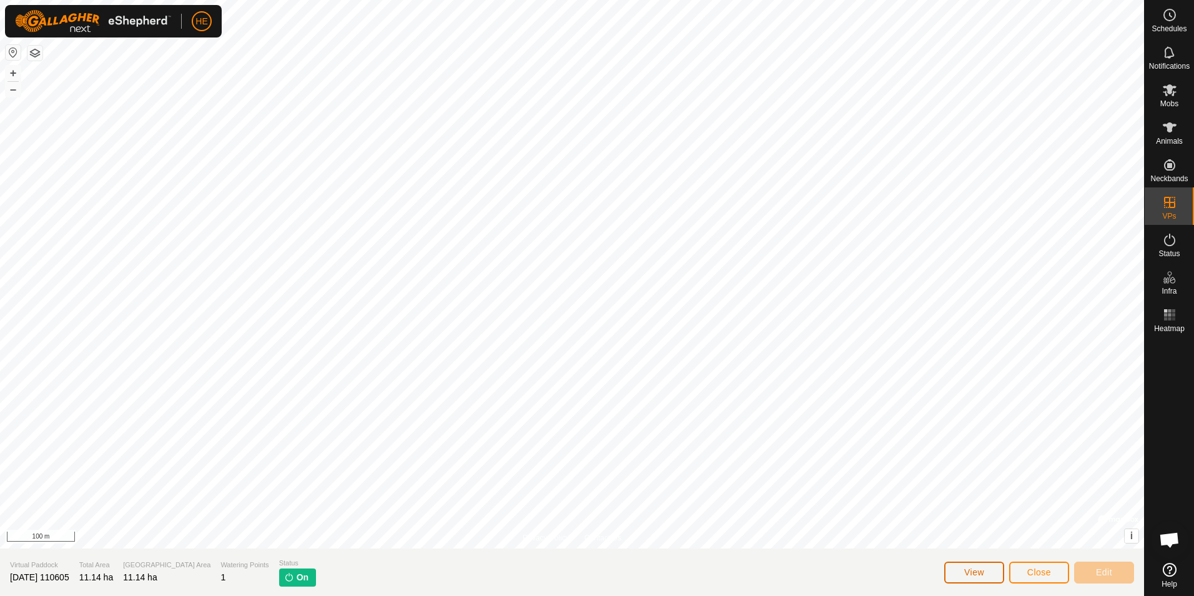
click at [974, 570] on span "View" at bounding box center [974, 572] width 20 height 10
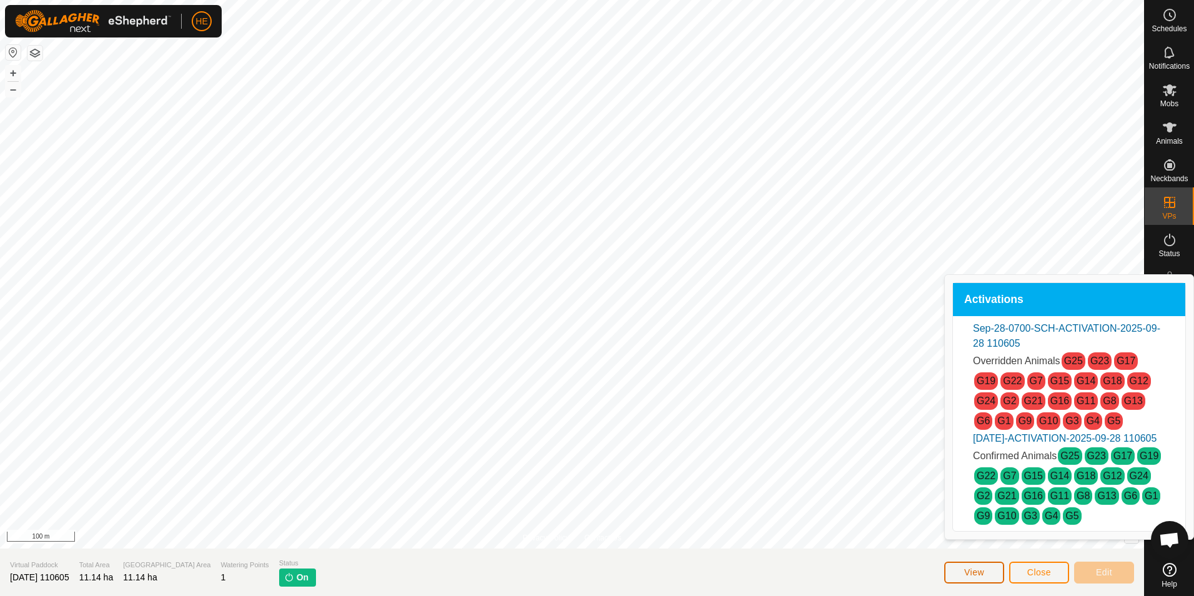
click at [974, 570] on span "View" at bounding box center [974, 572] width 20 height 10
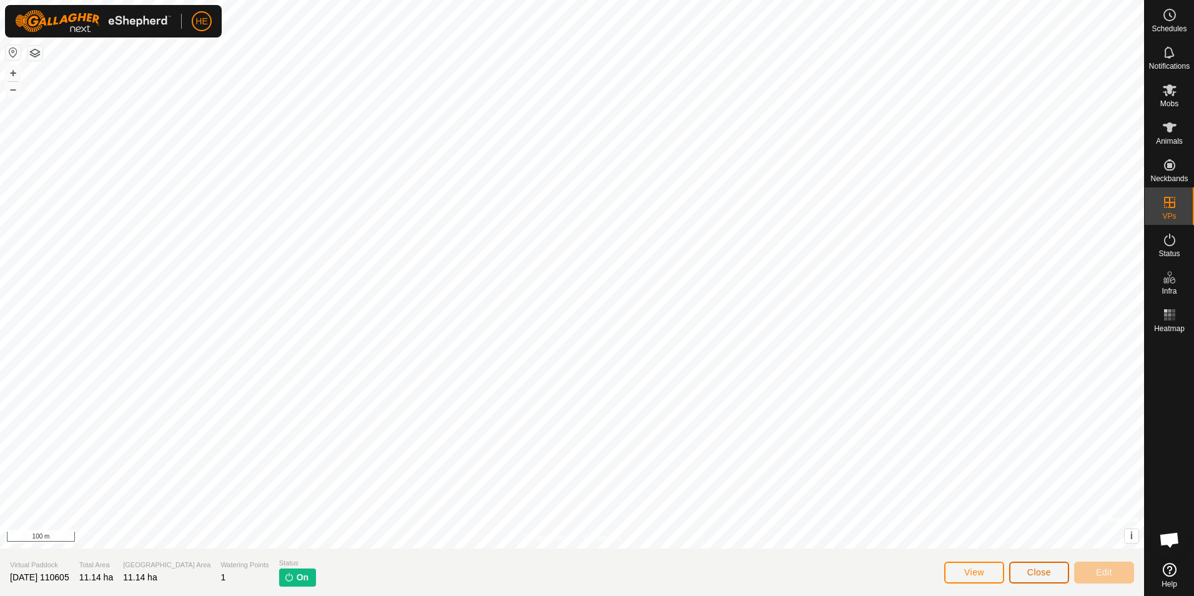
click at [1026, 569] on button "Close" at bounding box center [1039, 572] width 60 height 22
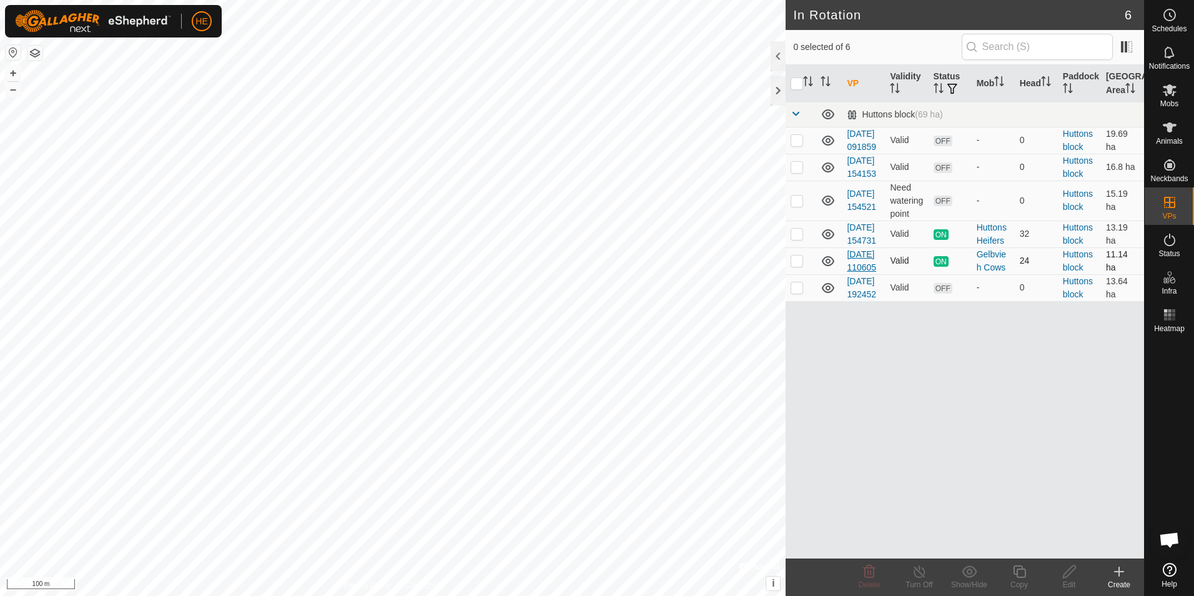
click at [858, 272] on link "[DATE] 110605" at bounding box center [861, 260] width 29 height 23
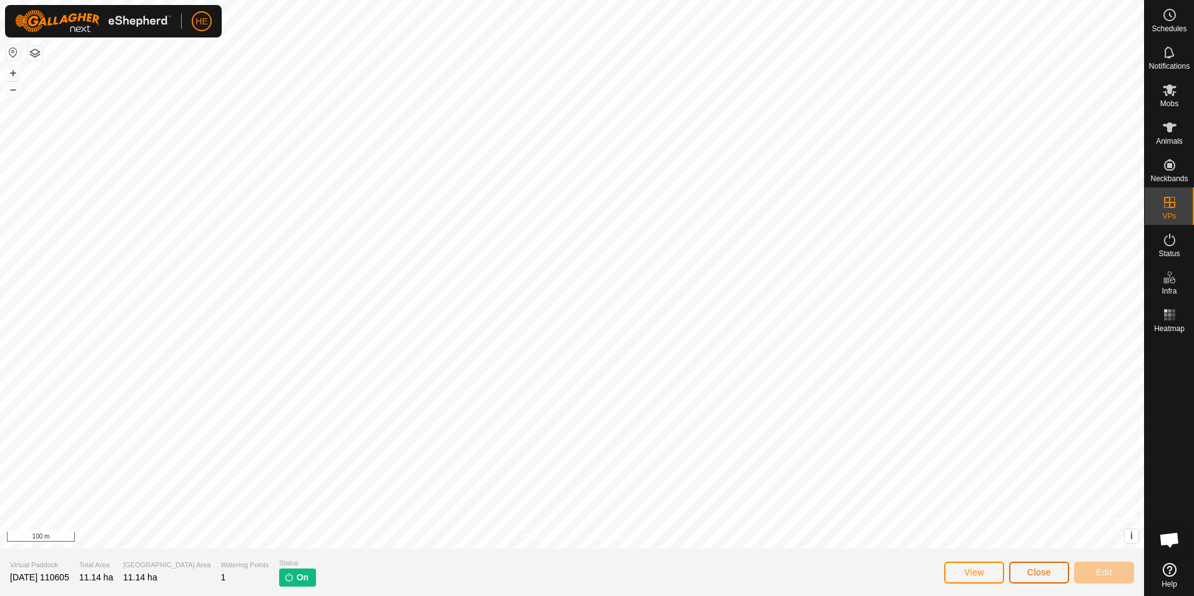
click at [1041, 569] on span "Close" at bounding box center [1039, 572] width 24 height 10
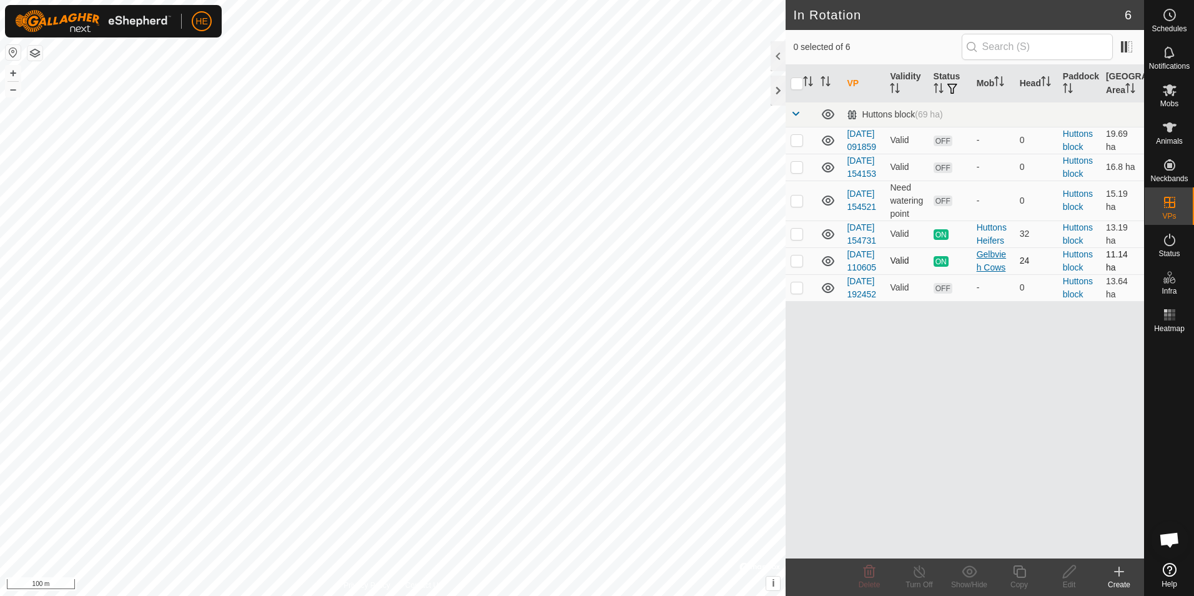
click at [989, 274] on div "Gelbvieh Cows" at bounding box center [993, 261] width 33 height 26
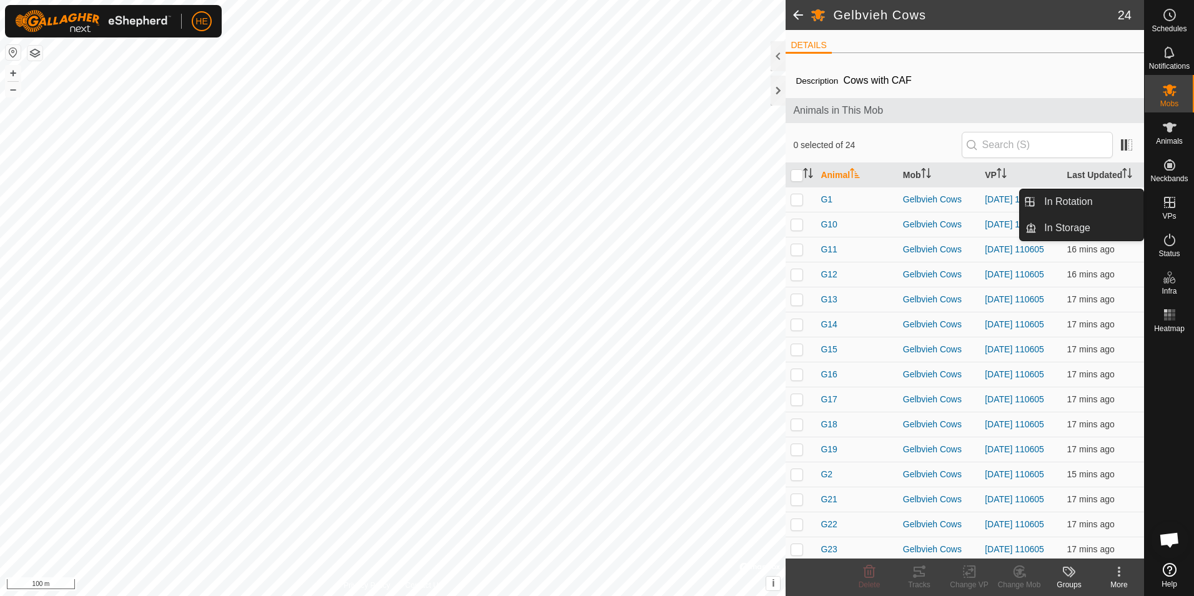
click at [1084, 207] on link "In Rotation" at bounding box center [1090, 201] width 107 height 25
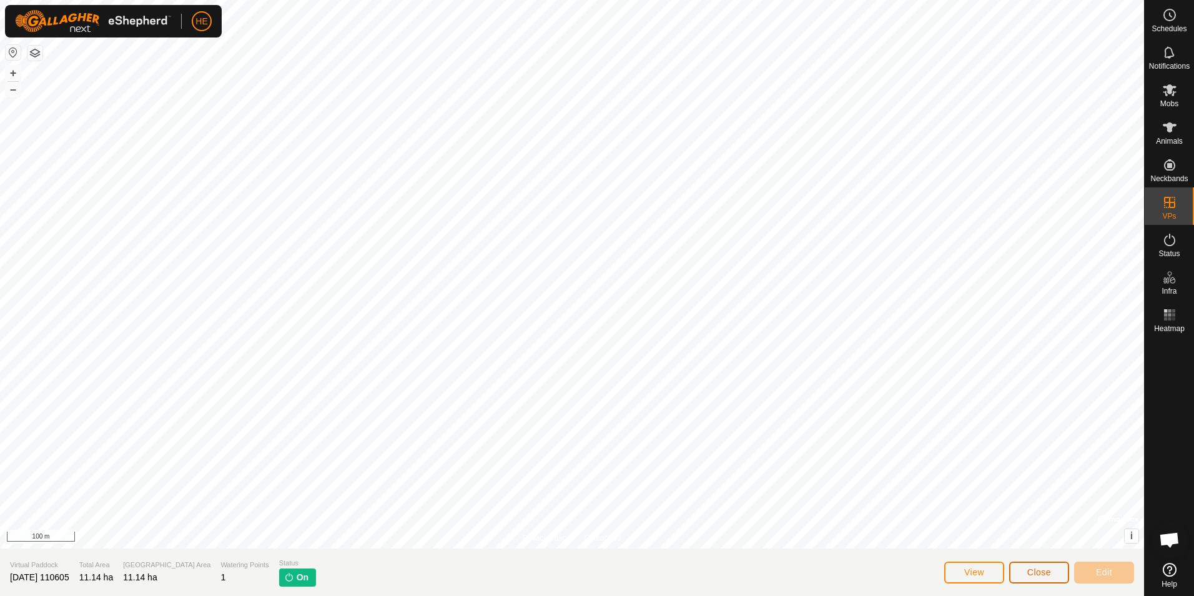
click at [1044, 566] on button "Close" at bounding box center [1039, 572] width 60 height 22
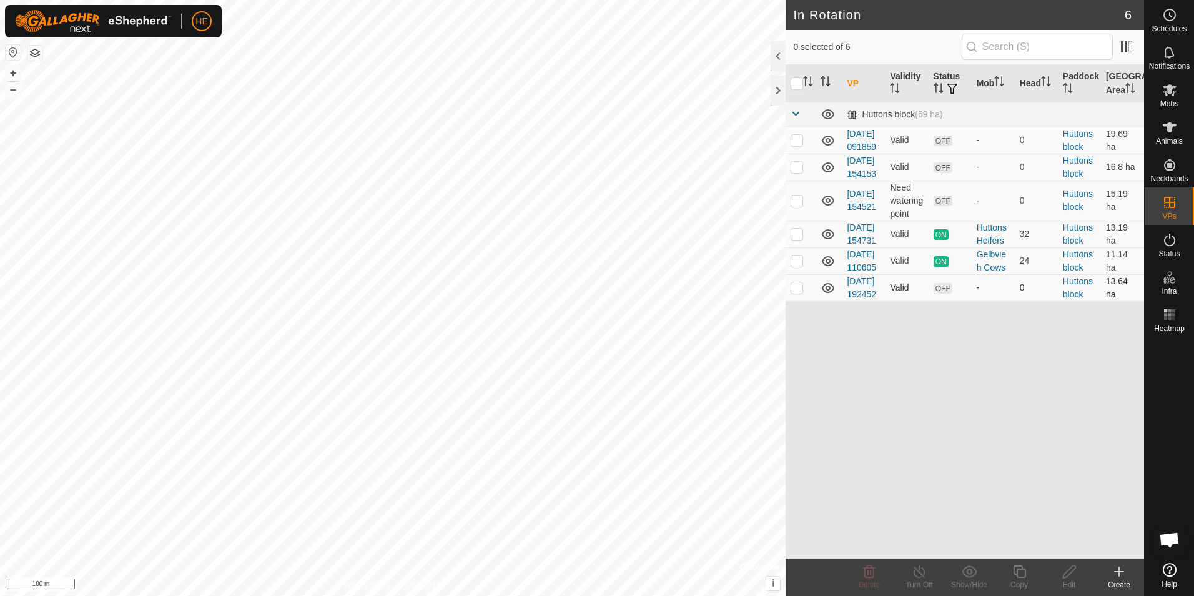
click at [798, 292] on p-checkbox at bounding box center [797, 287] width 12 height 10
checkbox input "false"
click at [1174, 21] on icon at bounding box center [1169, 14] width 15 height 15
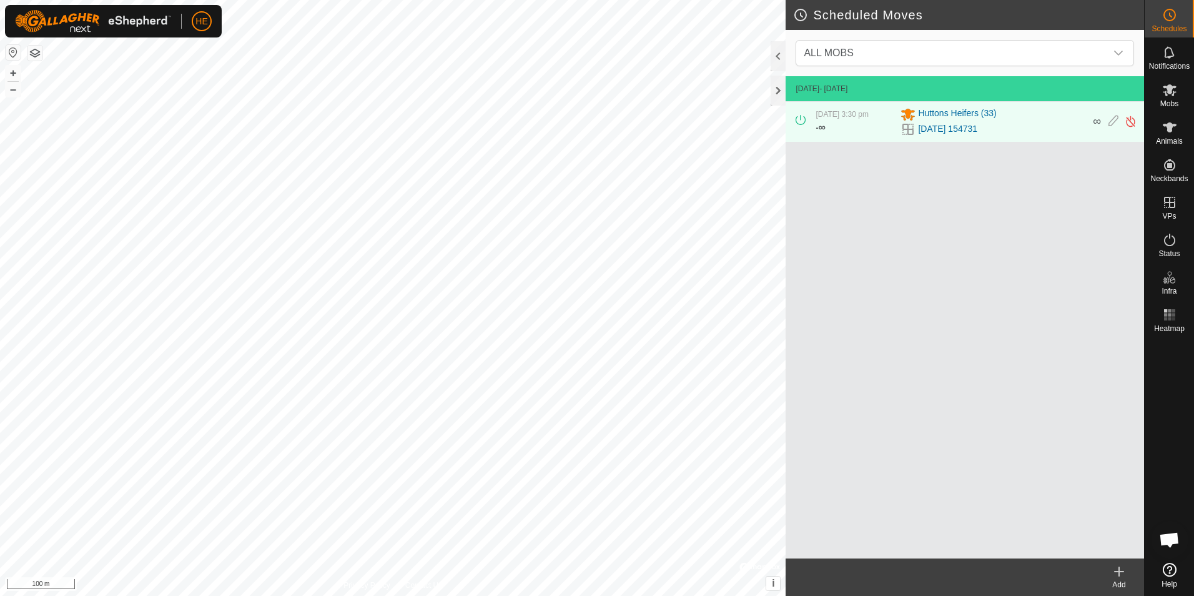
click at [1120, 571] on icon at bounding box center [1119, 571] width 9 height 0
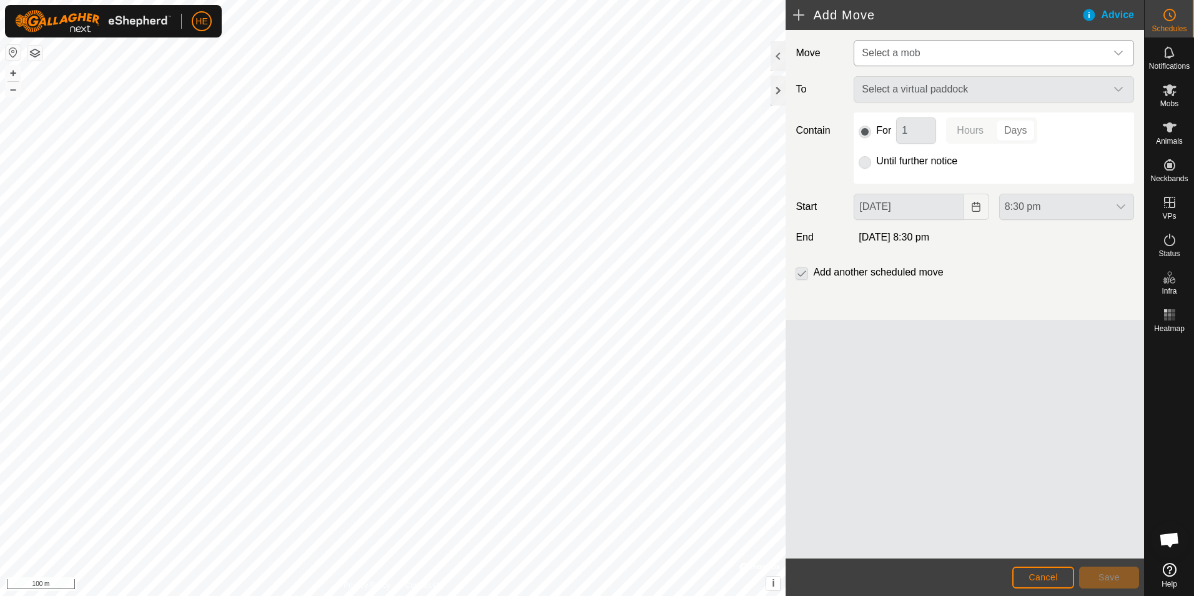
click at [1115, 50] on icon "dropdown trigger" at bounding box center [1119, 53] width 10 height 10
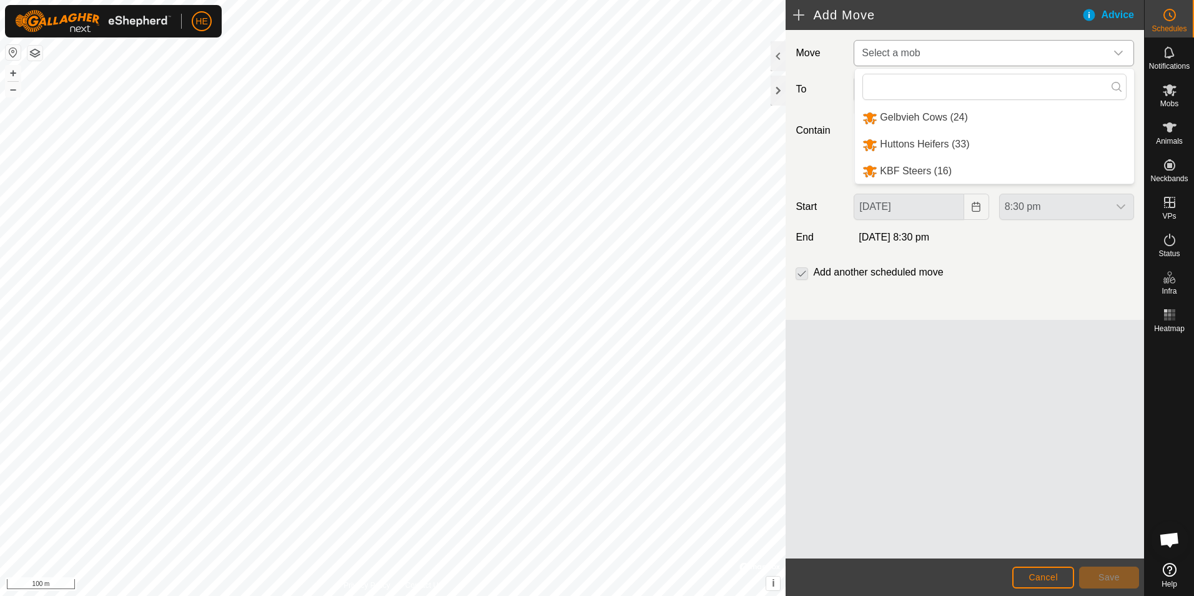
click at [927, 115] on li "Gelbvieh Cows (24)" at bounding box center [994, 118] width 279 height 26
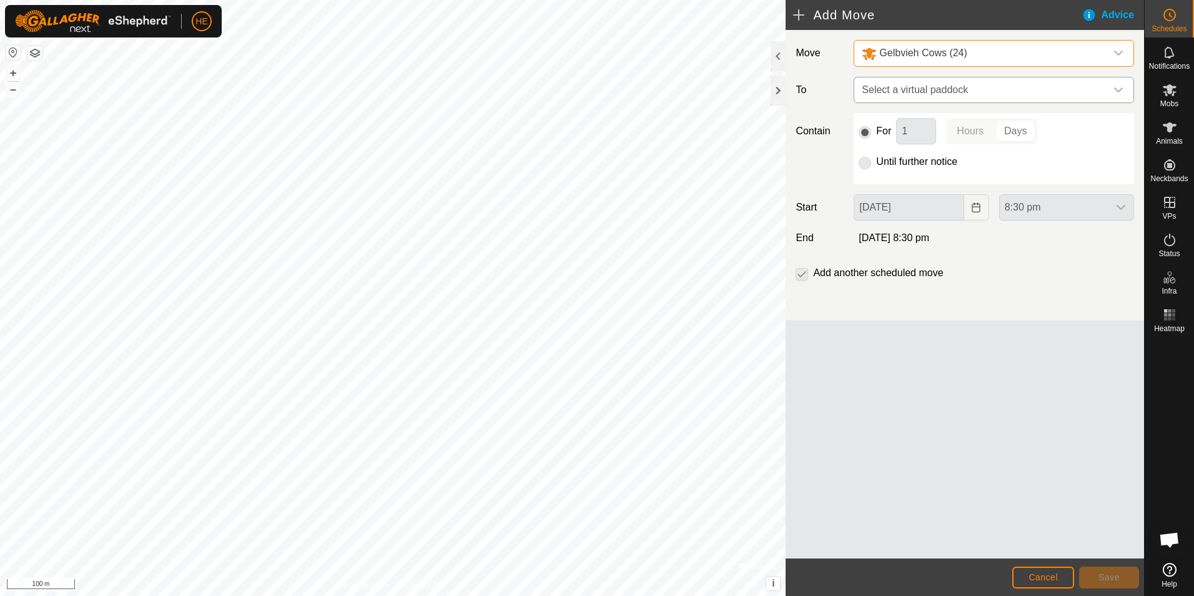
click at [1118, 87] on icon "dropdown trigger" at bounding box center [1119, 90] width 10 height 10
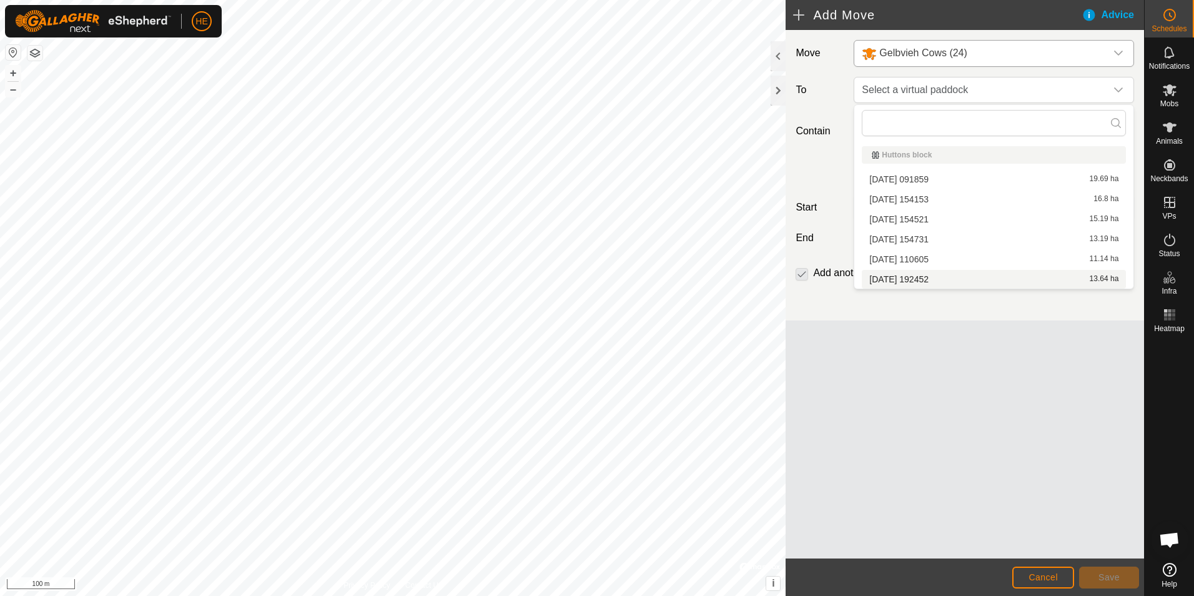
click at [935, 277] on li "[DATE] 192452 13.64 ha" at bounding box center [994, 279] width 264 height 19
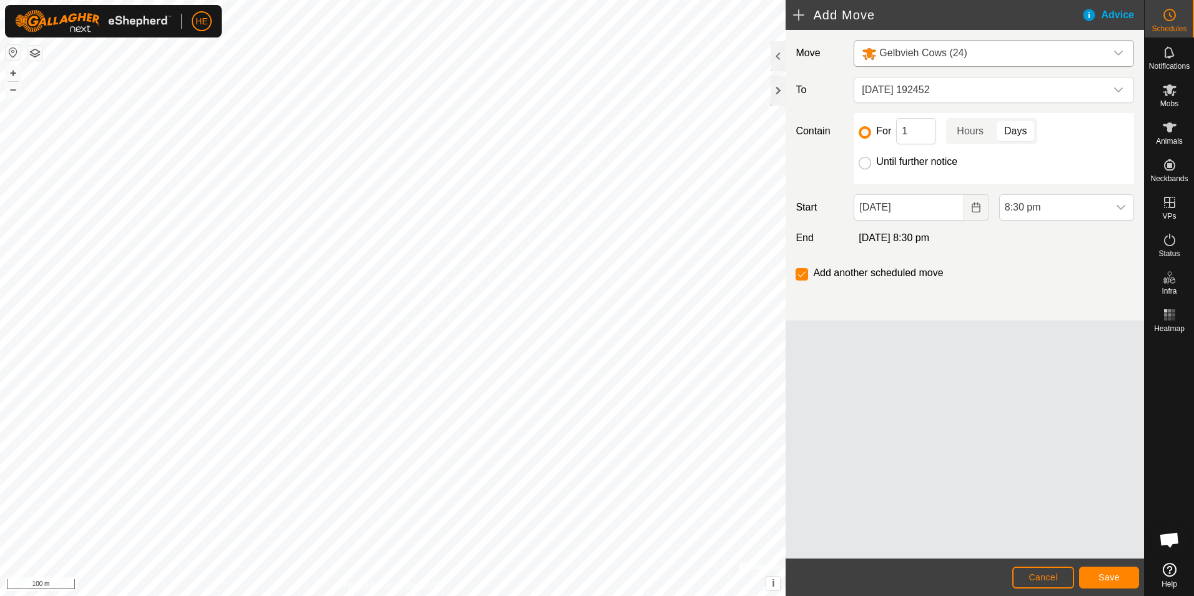
click at [866, 161] on input "Until further notice" at bounding box center [865, 163] width 12 height 12
radio input "true"
checkbox input "false"
click at [1119, 205] on icon "dropdown trigger" at bounding box center [1121, 207] width 10 height 10
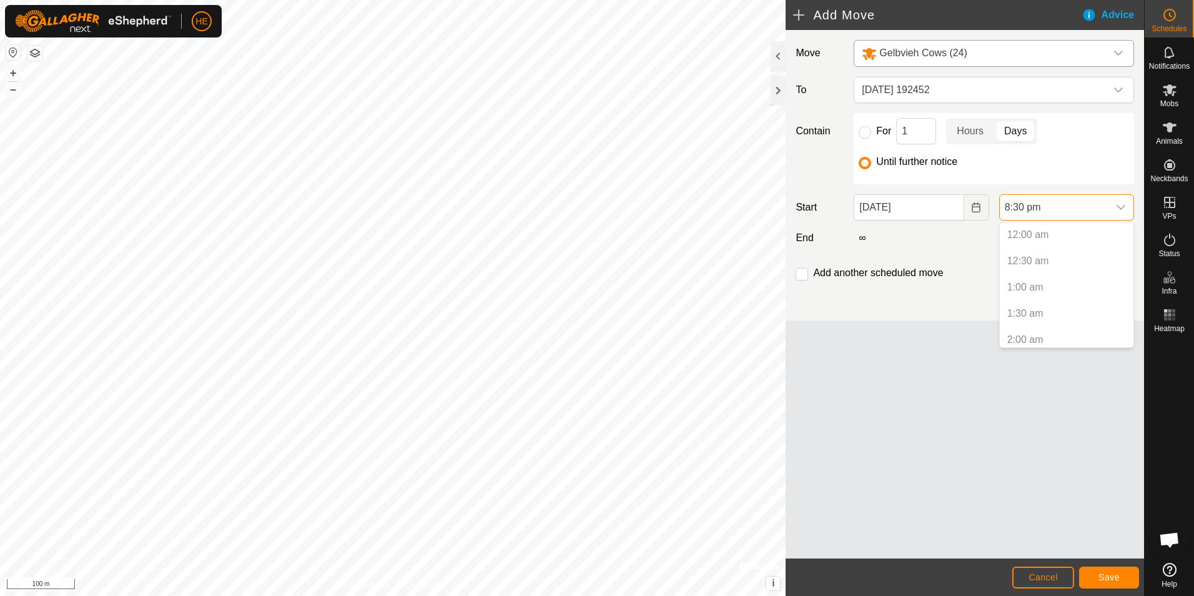
scroll to position [976, 0]
click at [1031, 280] on p-selectitem "7:30 pm" at bounding box center [1067, 282] width 134 height 25
click at [1032, 307] on p-selectitem "8:00 pm" at bounding box center [1067, 308] width 134 height 25
click at [1065, 332] on li "8:30 pm" at bounding box center [1067, 334] width 134 height 25
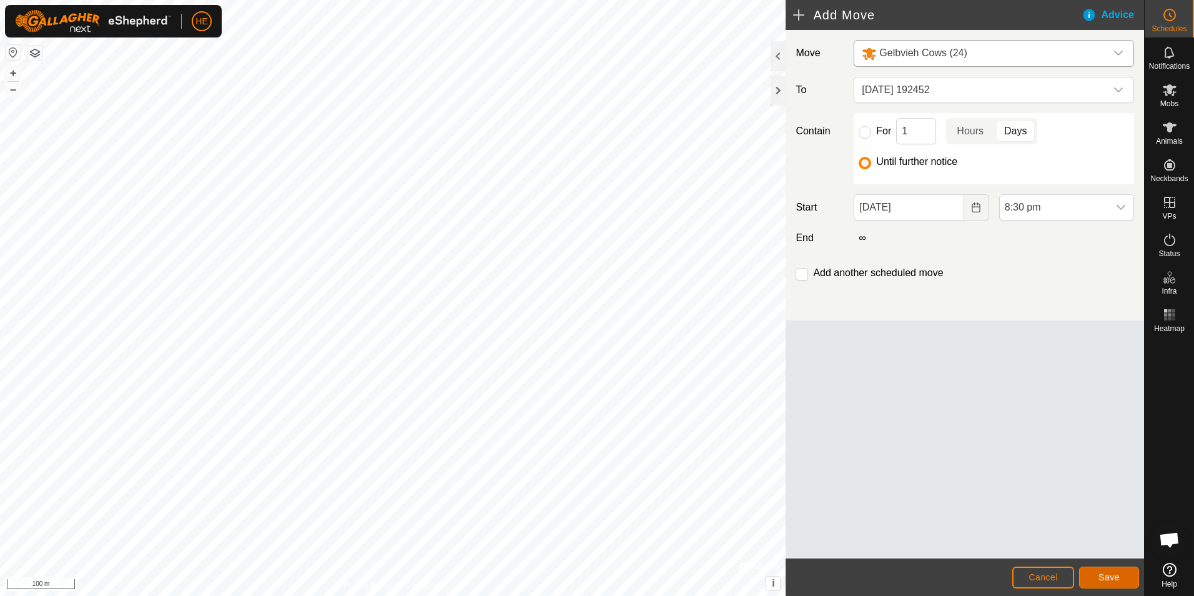
click at [1105, 573] on span "Save" at bounding box center [1109, 577] width 21 height 10
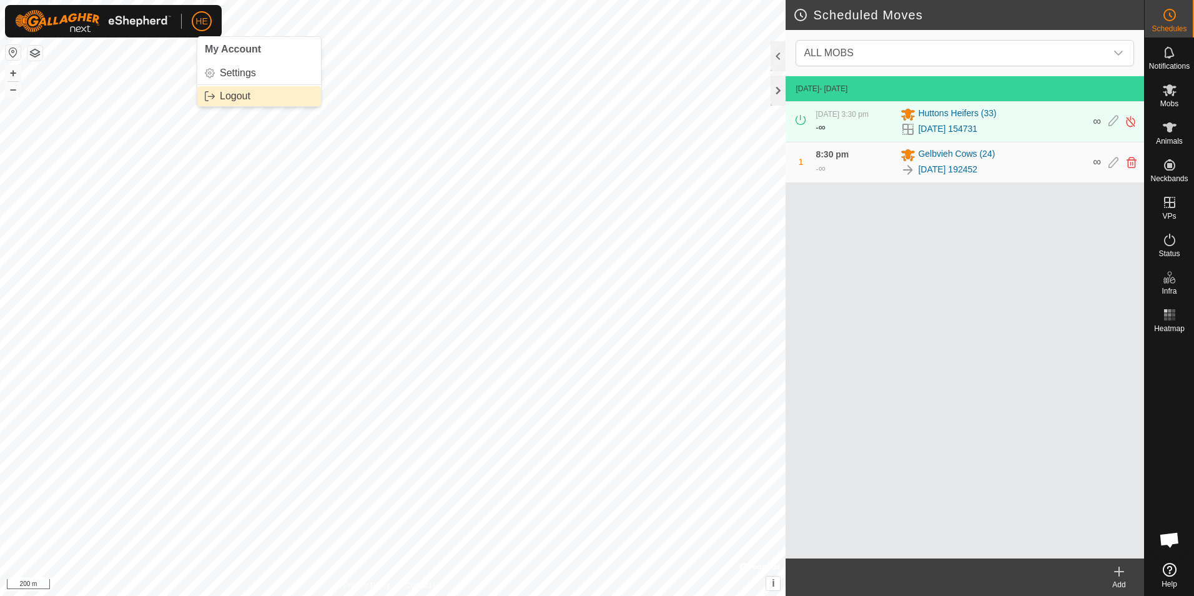
click at [225, 94] on link "Logout" at bounding box center [259, 96] width 124 height 20
